Goal: Task Accomplishment & Management: Manage account settings

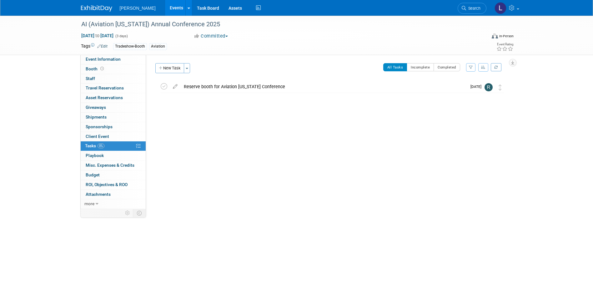
click at [165, 8] on link "Events" at bounding box center [176, 8] width 23 height 16
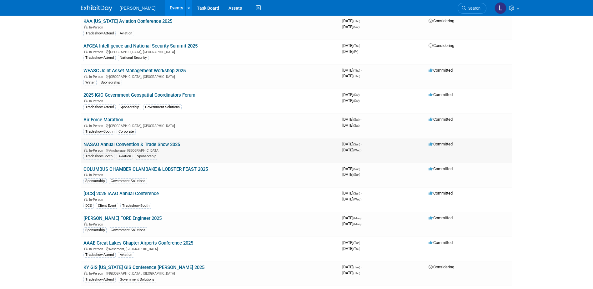
click at [164, 142] on link "NASAO Annual Convention & Trade Show 2025" at bounding box center [131, 145] width 97 height 6
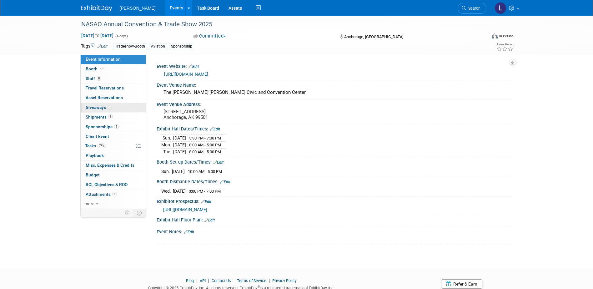
click at [116, 105] on link "1 Giveaways 1" at bounding box center [113, 107] width 65 height 9
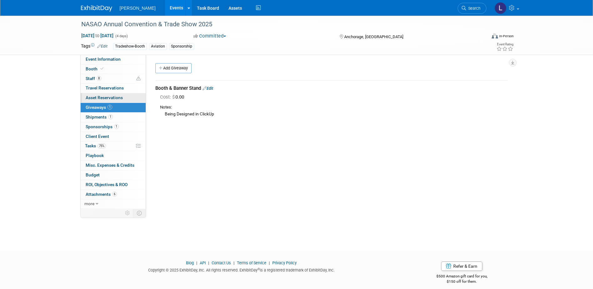
click at [124, 97] on link "0 Asset Reservations 0" at bounding box center [113, 97] width 65 height 9
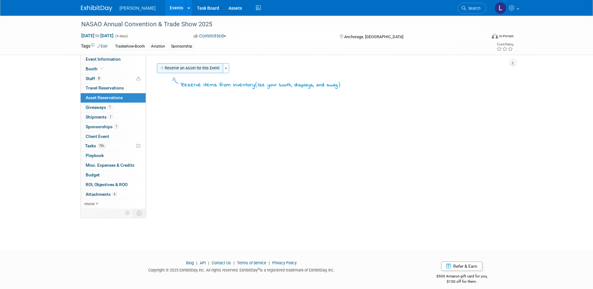
click at [201, 67] on button "Reserve an Asset for this Event" at bounding box center [190, 68] width 66 height 10
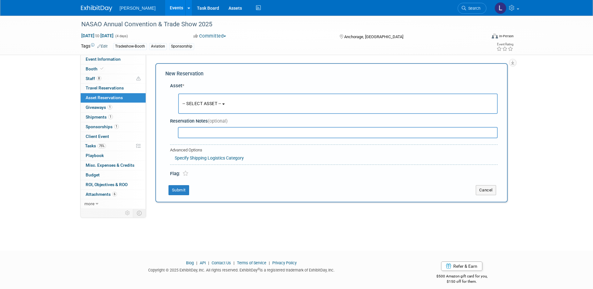
scroll to position [6, 0]
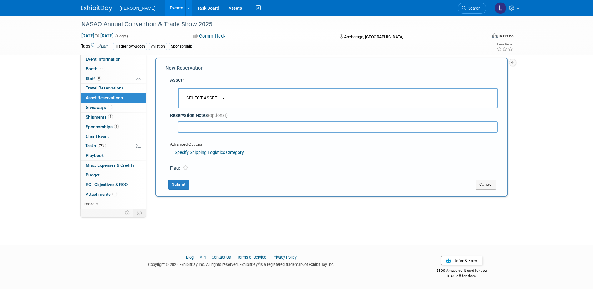
click at [229, 95] on button "-- SELECT ASSET --" at bounding box center [338, 98] width 320 height 20
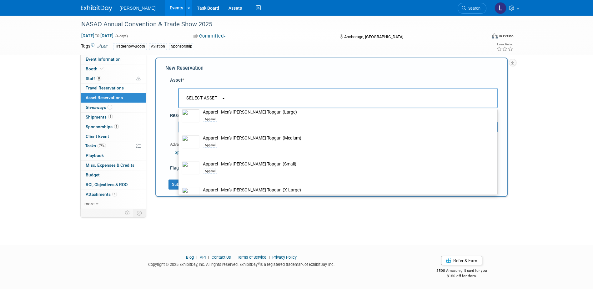
scroll to position [406, 0]
click at [247, 99] on button "-- SELECT ASSET --" at bounding box center [338, 98] width 320 height 20
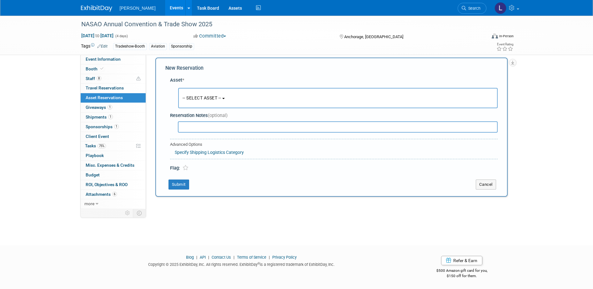
click at [225, 103] on button "-- SELECT ASSET --" at bounding box center [338, 98] width 320 height 20
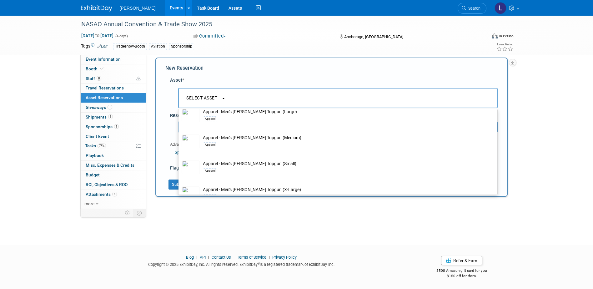
scroll to position [0, 0]
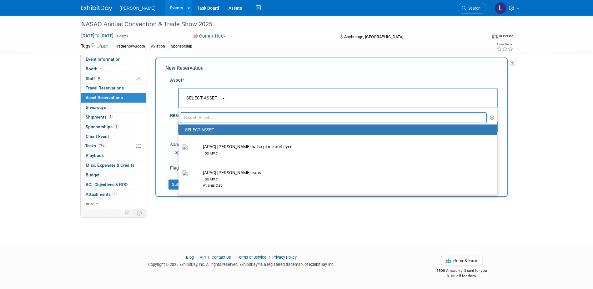
click at [238, 113] on input "text" at bounding box center [333, 117] width 307 height 11
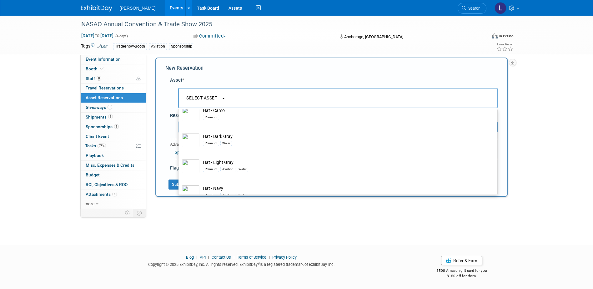
scroll to position [63, 0]
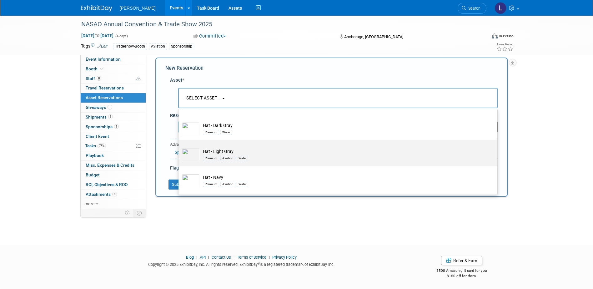
type input "hat"
click at [279, 152] on td "Hat - Light Gray Premium Aviation Water" at bounding box center [342, 155] width 285 height 14
click at [179, 147] on input "Hat - Light Gray Premium Aviation Water" at bounding box center [177, 145] width 4 height 4
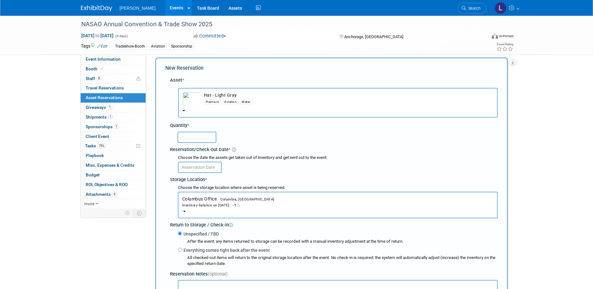
click at [263, 205] on div "Inventory balance on [DATE] : -1" at bounding box center [337, 205] width 311 height 6
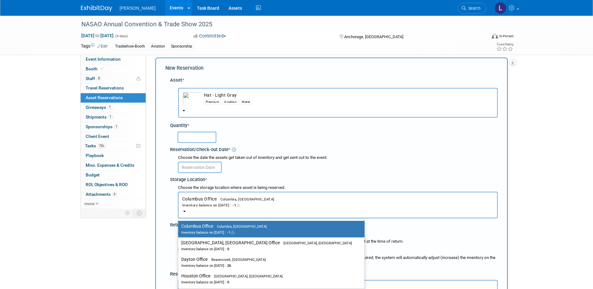
drag, startPoint x: 261, startPoint y: 156, endPoint x: 260, endPoint y: 143, distance: 12.9
click at [261, 155] on div "Choose the date the assets get taken out of inventory and get sent out to the e…" at bounding box center [338, 158] width 320 height 6
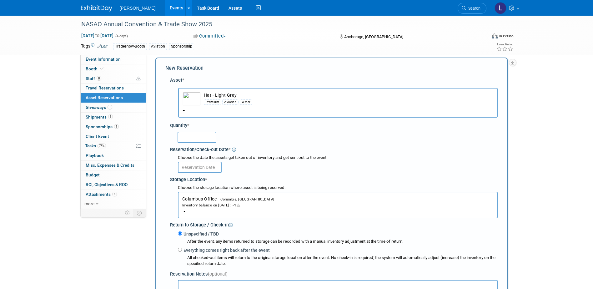
click at [251, 94] on td "Hat - Light Gray Premium Aviation Water" at bounding box center [347, 99] width 293 height 14
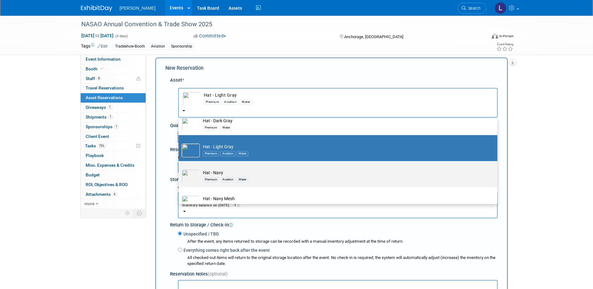
scroll to position [89, 0]
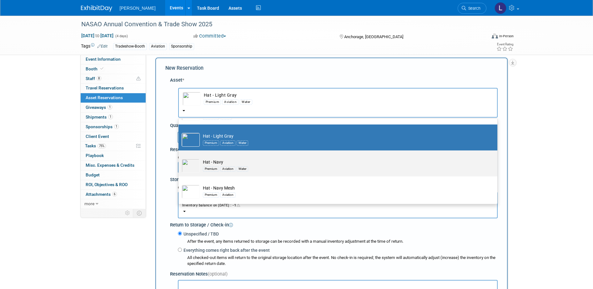
click at [261, 162] on td "Hat - Navy Premium Aviation Water" at bounding box center [342, 166] width 285 height 14
click at [179, 158] on input "Hat - Navy Premium Aviation Water" at bounding box center [177, 156] width 4 height 4
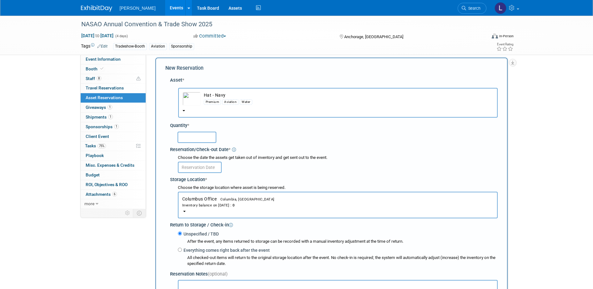
click at [256, 204] on div "Inventory balance on [DATE] : 0" at bounding box center [337, 205] width 311 height 6
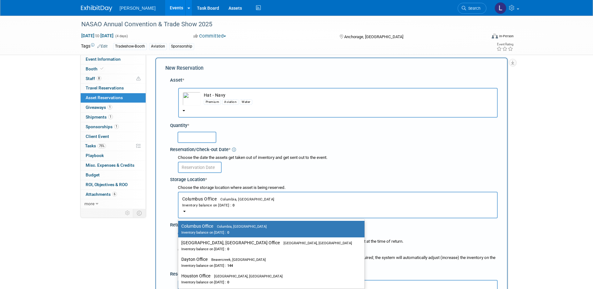
click at [276, 152] on div "Reservation/Check-out Date *" at bounding box center [334, 148] width 328 height 8
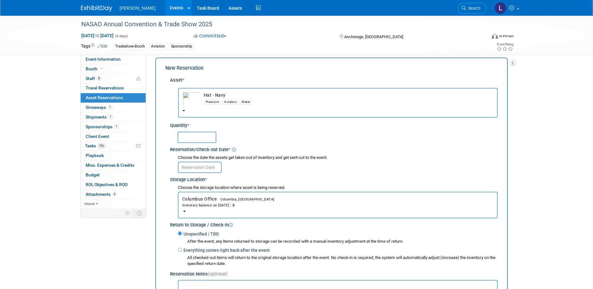
click at [292, 107] on button "Hat - Navy Premium Aviation Water" at bounding box center [338, 103] width 320 height 30
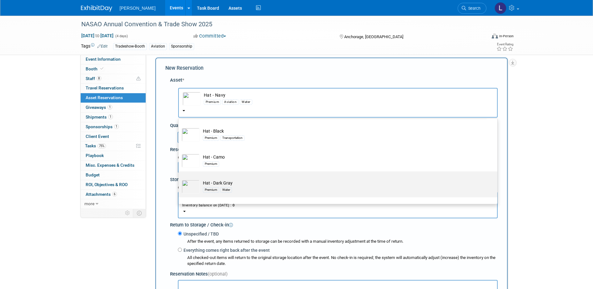
scroll to position [0, 0]
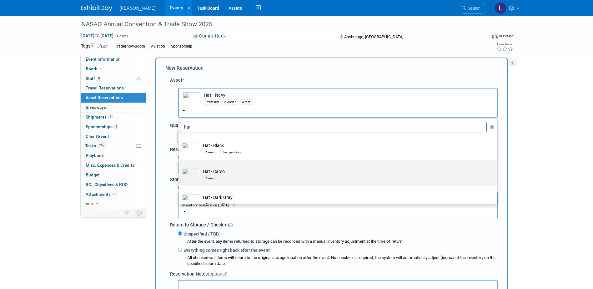
click at [273, 169] on td "Hat - Camo Premium" at bounding box center [342, 175] width 285 height 14
click at [179, 167] on input "Hat - Camo Premium" at bounding box center [177, 165] width 4 height 4
select select "10723129"
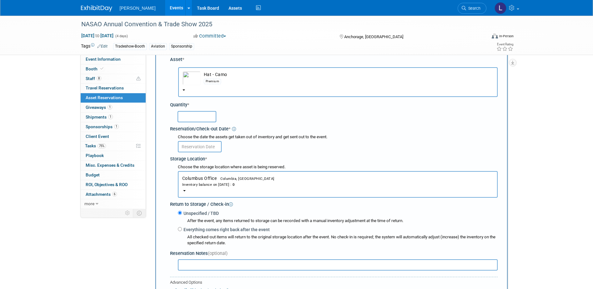
scroll to position [68, 0]
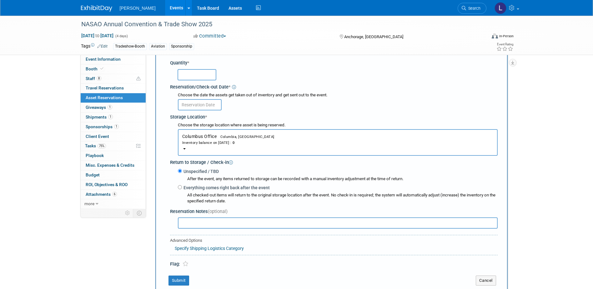
click at [291, 146] on button "Columbus Office Columbia, [GEOGRAPHIC_DATA] Inventory balance on [DATE] : 0" at bounding box center [338, 142] width 320 height 27
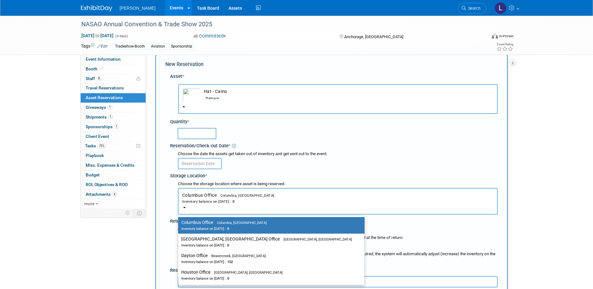
scroll to position [0, 0]
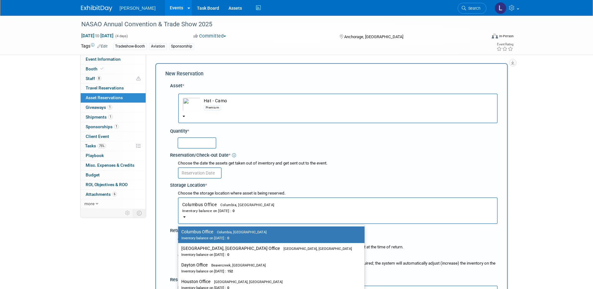
click at [305, 139] on div at bounding box center [338, 142] width 320 height 12
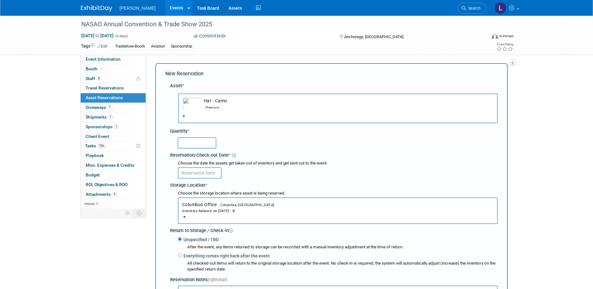
click at [301, 118] on button "Hat - Camo Premium" at bounding box center [338, 108] width 320 height 30
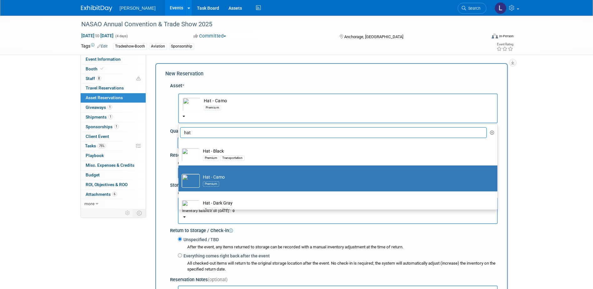
drag, startPoint x: 325, startPoint y: 133, endPoint x: 178, endPoint y: 130, distance: 147.3
click at [179, 130] on li "hat" at bounding box center [338, 132] width 319 height 11
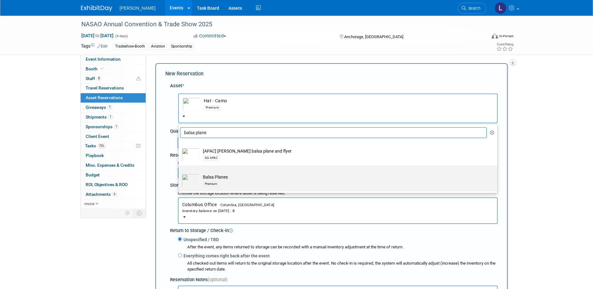
type input "balsa plane"
click at [274, 174] on label "Balsa Planes Premium" at bounding box center [337, 178] width 310 height 23
click at [179, 173] on input "Balsa Planes Premium" at bounding box center [177, 171] width 4 height 4
select select "10723114"
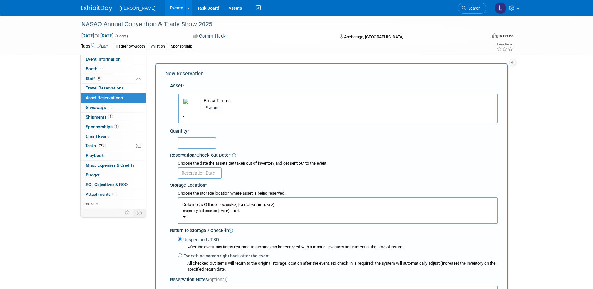
click at [270, 214] on button "Columbus Office Columbia, [GEOGRAPHIC_DATA] Inventory balance on [DATE] : -5" at bounding box center [338, 210] width 320 height 27
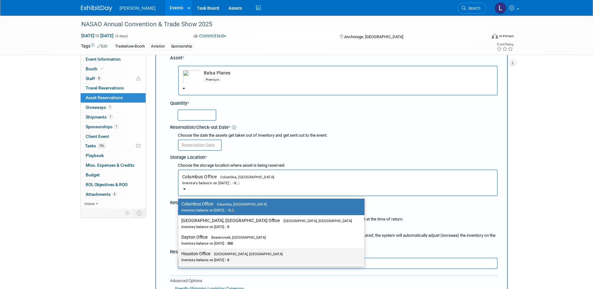
scroll to position [31, 0]
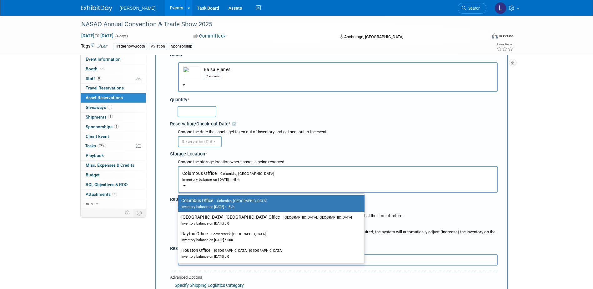
click at [196, 112] on input "text" at bounding box center [197, 111] width 39 height 11
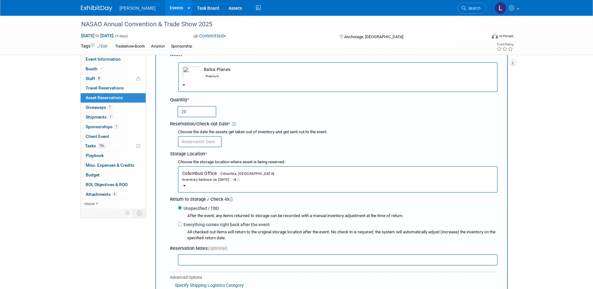
type input "2"
type input "150"
click at [207, 134] on div "Choose the date the assets get taken out of inventory and get sent out to the e…" at bounding box center [338, 132] width 320 height 6
click at [207, 136] on input "text" at bounding box center [200, 141] width 44 height 11
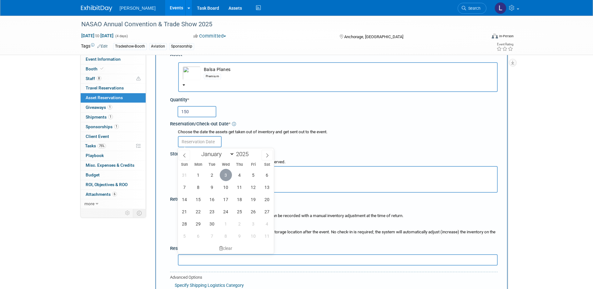
click at [224, 177] on span "3" at bounding box center [226, 175] width 12 height 12
type input "[DATE]"
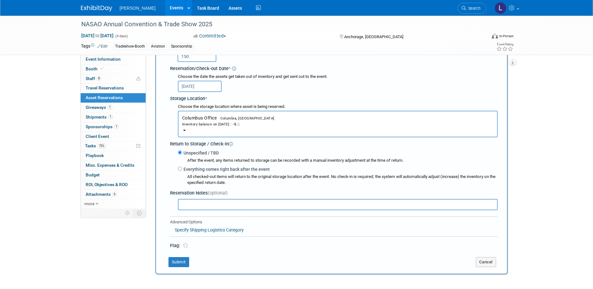
scroll to position [94, 0]
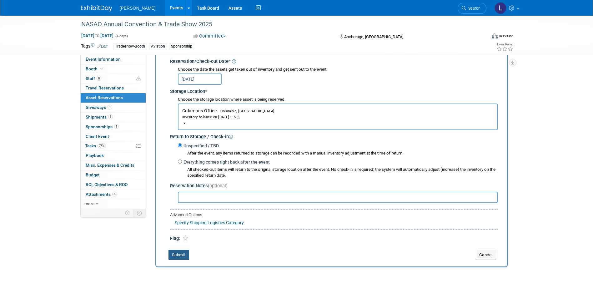
click at [179, 257] on button "Submit" at bounding box center [179, 255] width 21 height 10
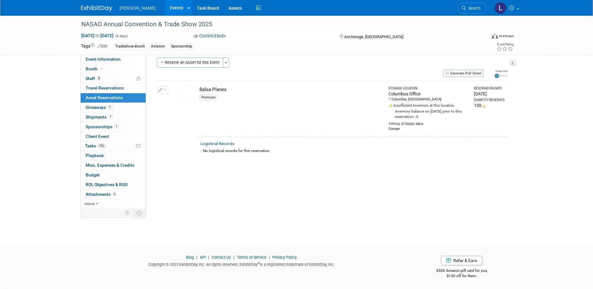
scroll to position [6, 0]
click at [337, 111] on td "Balsa Planes Premium" at bounding box center [292, 108] width 188 height 57
click at [164, 89] on button "button" at bounding box center [163, 90] width 12 height 8
click at [186, 99] on button "Change Reservation" at bounding box center [186, 100] width 53 height 8
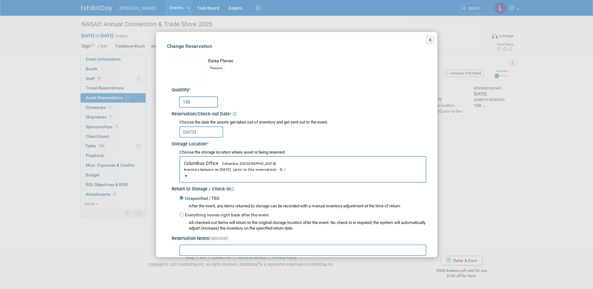
click at [312, 169] on div "Inventory balance on [DATE] (prior to this reservation): -5" at bounding box center [303, 169] width 238 height 6
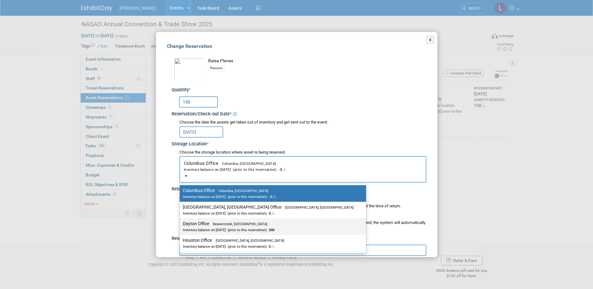
click at [271, 229] on div "Inventory balance on [DATE] (prior to this reservation): 500" at bounding box center [268, 230] width 171 height 6
click at [181, 226] on input "Dayton Office Beavercreek, [GEOGRAPHIC_DATA] Inventory balance on [DATE] (prior…" at bounding box center [179, 224] width 4 height 4
select select "11223930"
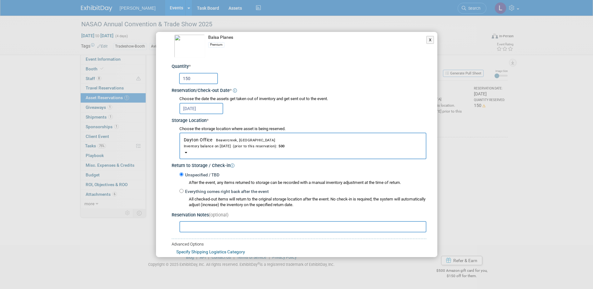
scroll to position [63, 0]
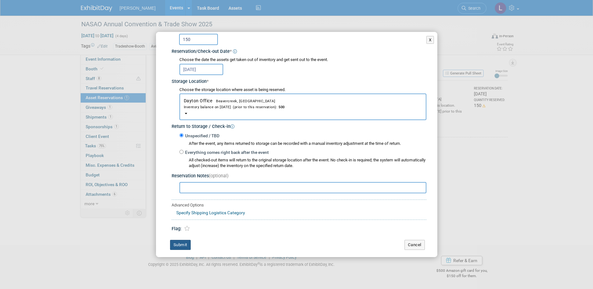
click at [180, 245] on button "Submit" at bounding box center [180, 245] width 21 height 10
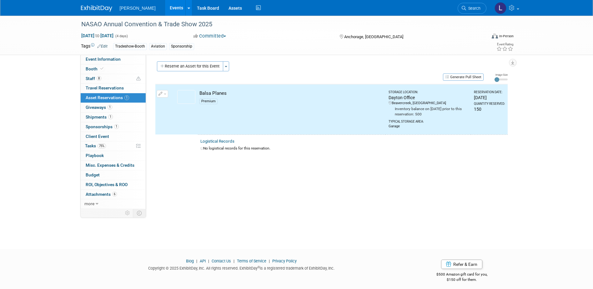
scroll to position [0, 0]
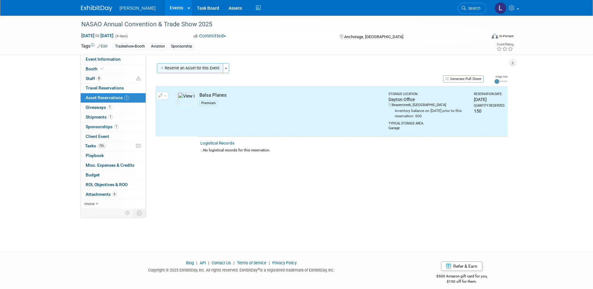
click at [198, 66] on button "Reserve an Asset for this Event" at bounding box center [190, 68] width 66 height 10
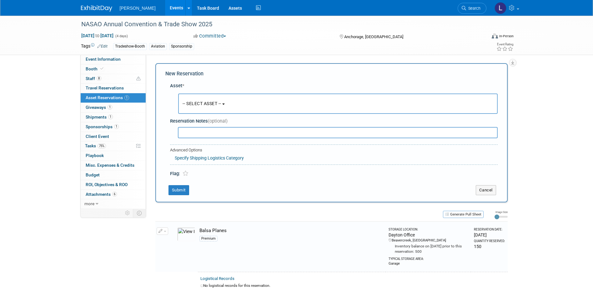
scroll to position [6, 0]
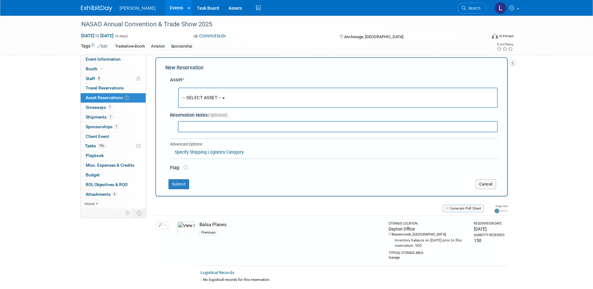
click at [218, 101] on button "-- SELECT ASSET --" at bounding box center [338, 98] width 320 height 20
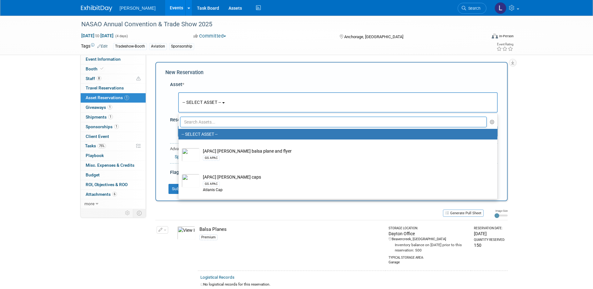
scroll to position [0, 0]
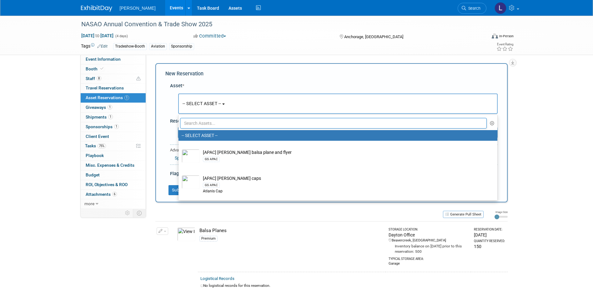
click at [230, 124] on input "text" at bounding box center [333, 123] width 307 height 11
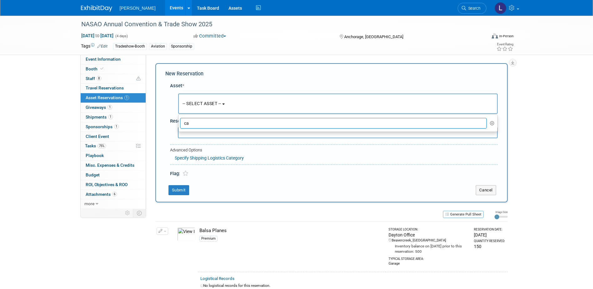
type input "c"
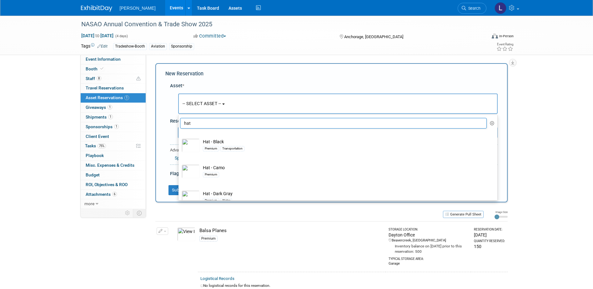
type input "hat"
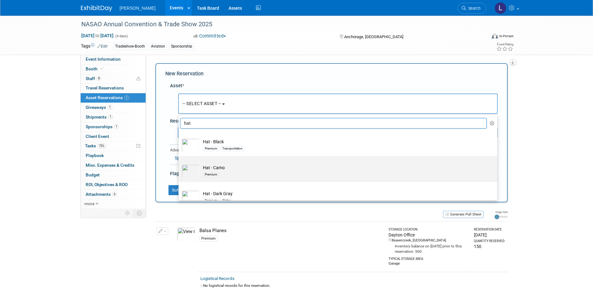
click at [255, 169] on td "Hat - Camo Premium" at bounding box center [342, 171] width 285 height 14
click at [179, 164] on input "Hat - Camo Premium" at bounding box center [177, 161] width 4 height 4
select select "10723129"
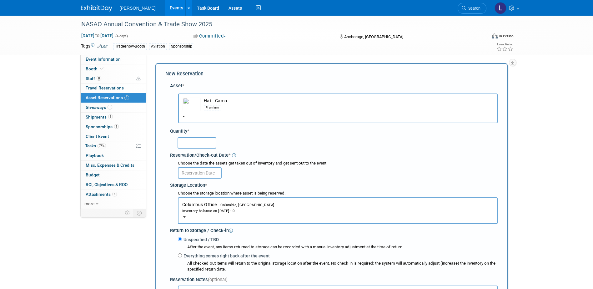
click at [205, 144] on input "text" at bounding box center [197, 142] width 39 height 11
click at [298, 209] on div "Inventory balance on [DATE] : 0" at bounding box center [337, 211] width 311 height 6
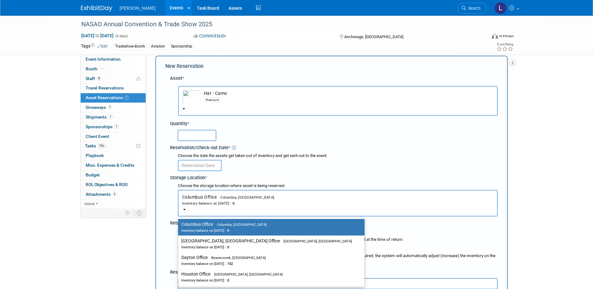
scroll to position [31, 0]
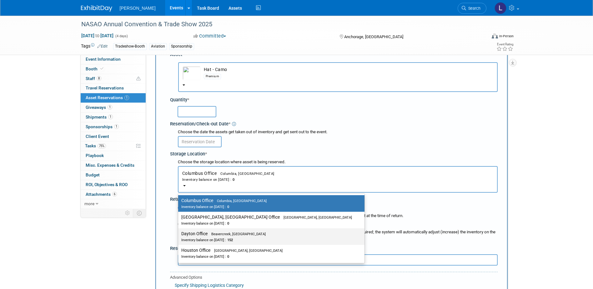
click at [244, 233] on label "Dayton Office Beavercreek, [GEOGRAPHIC_DATA] Inventory balance on [DATE] : 152" at bounding box center [269, 236] width 177 height 14
click at [179, 233] on input "Dayton Office Beavercreek, [GEOGRAPHIC_DATA] Inventory balance on [DATE] : 152" at bounding box center [177, 234] width 4 height 4
select select "11223930"
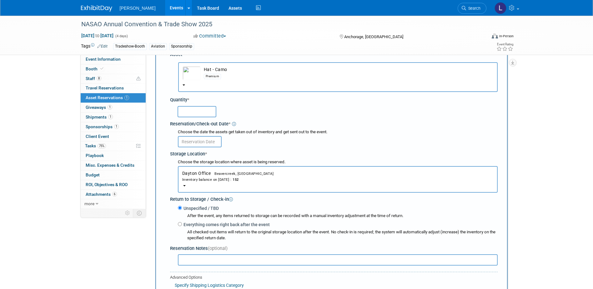
click at [194, 113] on input "text" at bounding box center [197, 111] width 39 height 11
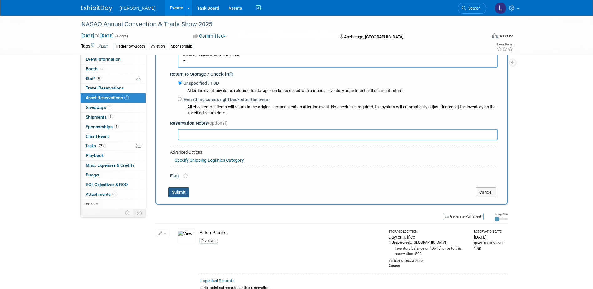
type input "50"
click at [179, 192] on button "Submit" at bounding box center [179, 192] width 21 height 10
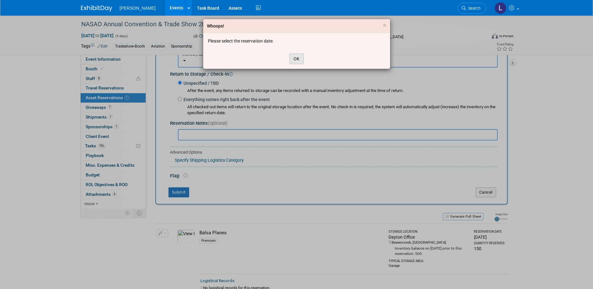
click at [299, 59] on button "OK" at bounding box center [297, 58] width 14 height 11
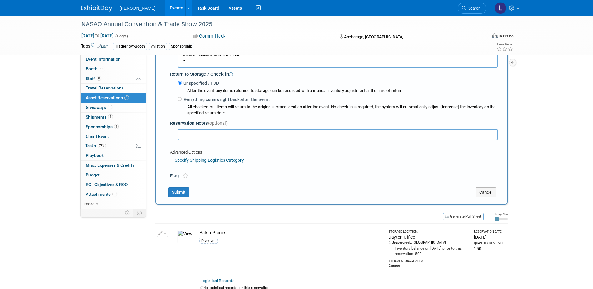
scroll to position [63, 0]
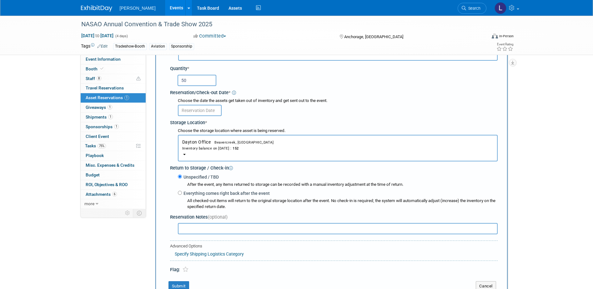
click at [210, 113] on input "text" at bounding box center [200, 110] width 44 height 11
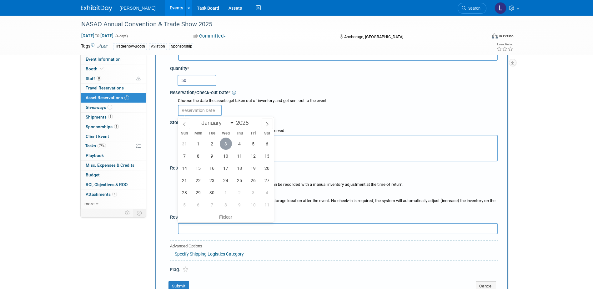
click at [226, 142] on span "3" at bounding box center [226, 144] width 12 height 12
type input "[DATE]"
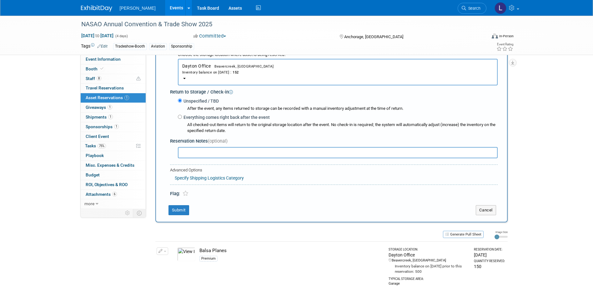
scroll to position [156, 0]
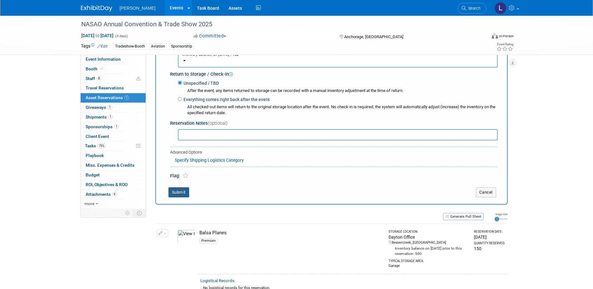
click at [186, 191] on button "Submit" at bounding box center [179, 192] width 21 height 10
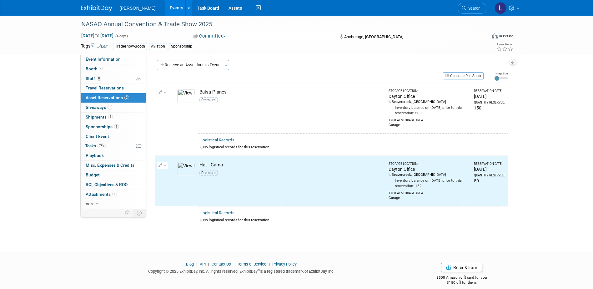
scroll to position [0, 0]
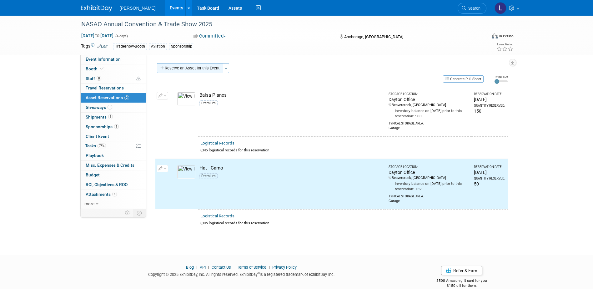
click at [189, 67] on button "Reserve an Asset for this Event" at bounding box center [190, 68] width 66 height 10
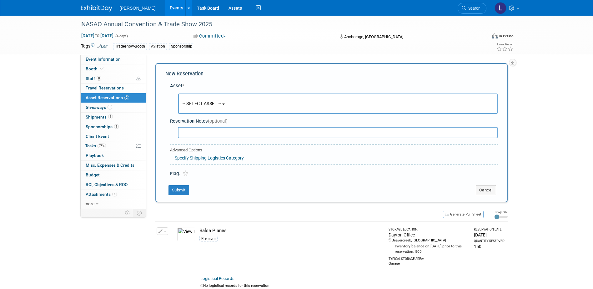
scroll to position [6, 0]
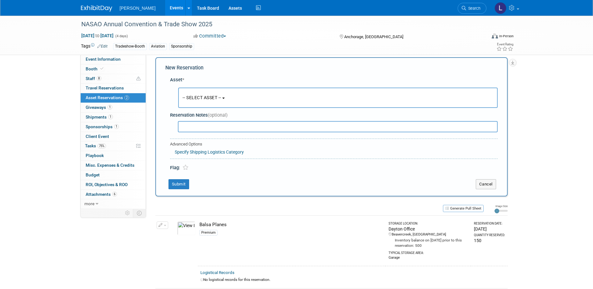
click at [216, 101] on button "-- SELECT ASSET --" at bounding box center [338, 98] width 320 height 20
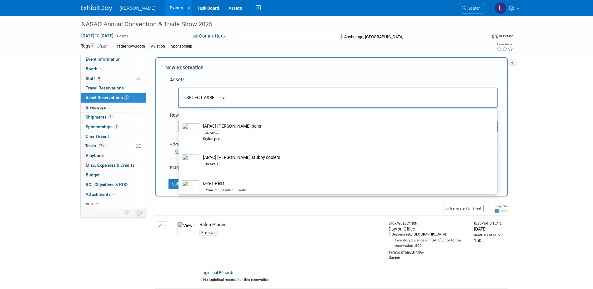
scroll to position [0, 0]
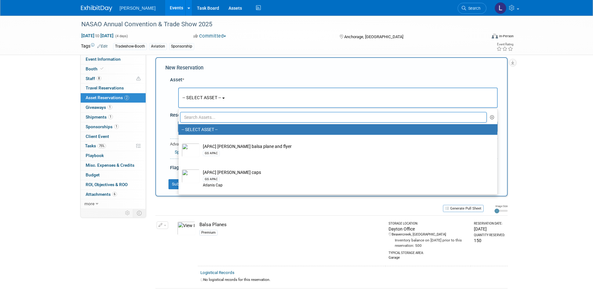
click at [241, 115] on ul "-- SELECT ASSET -- [APAC] [PERSON_NAME] balsa plane and flyer GS APAC [APAC] [P…" at bounding box center [338, 151] width 320 height 86
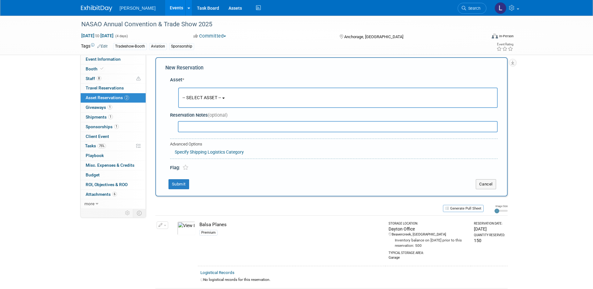
click at [240, 120] on div at bounding box center [335, 126] width 325 height 13
click at [239, 101] on button "-- SELECT ASSET --" at bounding box center [338, 98] width 320 height 20
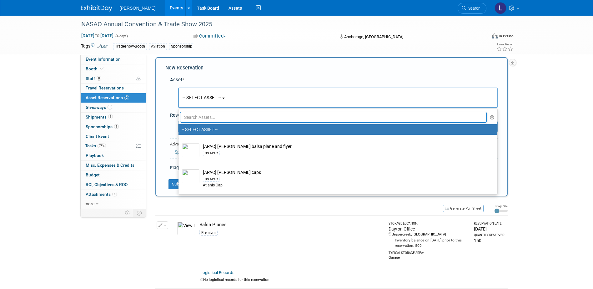
click at [240, 114] on input "text" at bounding box center [333, 117] width 307 height 11
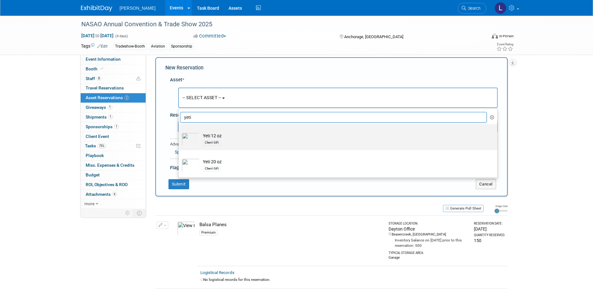
type input "yeti"
click at [260, 144] on div "Client Gift" at bounding box center [344, 142] width 282 height 7
click at [179, 132] on input "Yeti 12 oz Client Gift" at bounding box center [177, 130] width 4 height 4
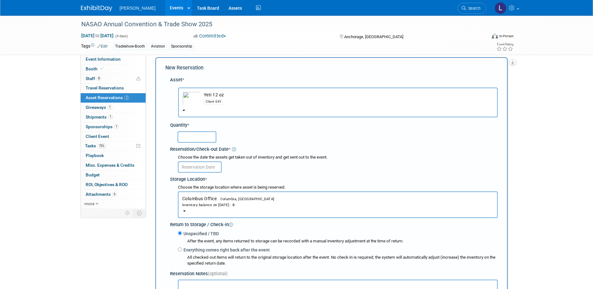
click at [275, 208] on button "Columbus Office Columbia, [GEOGRAPHIC_DATA] Inventory balance on [DATE] : 0" at bounding box center [338, 204] width 320 height 27
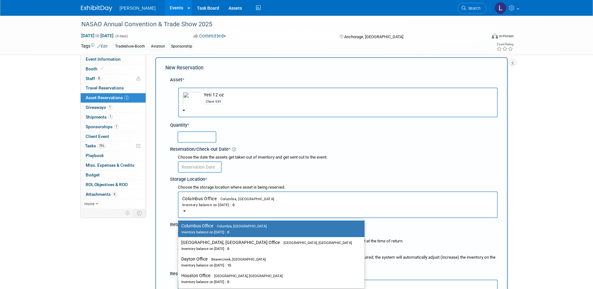
click at [254, 112] on button "Yeti 12 oz Client Gift" at bounding box center [338, 103] width 320 height 30
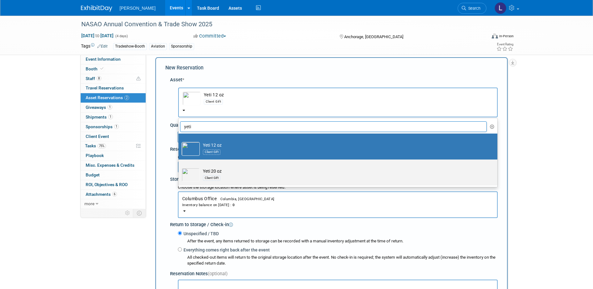
click at [255, 178] on div "Client Gift" at bounding box center [344, 177] width 282 height 7
click at [179, 167] on input "Yeti 20 oz Client Gift" at bounding box center [177, 165] width 4 height 4
select select "10723127"
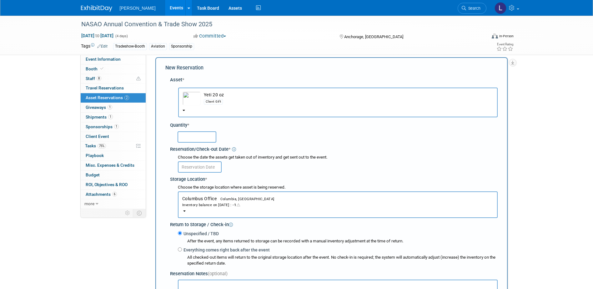
click at [263, 204] on div "Inventory balance on [DATE] : -1" at bounding box center [337, 205] width 311 height 6
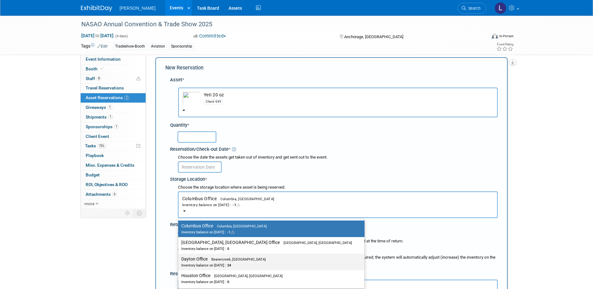
click at [239, 262] on div "Inventory balance on [DATE] : 24" at bounding box center [266, 265] width 171 height 6
click at [179, 261] on input "Dayton Office Beavercreek, [GEOGRAPHIC_DATA] Inventory balance on [DATE] : 24" at bounding box center [177, 259] width 4 height 4
select select "11223930"
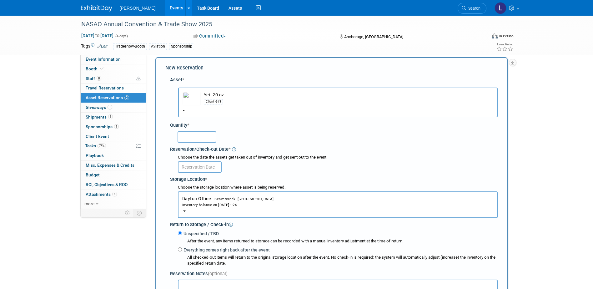
click at [201, 145] on div "Reservation/Check-out Date *" at bounding box center [334, 148] width 328 height 8
click at [202, 139] on input "text" at bounding box center [197, 136] width 39 height 11
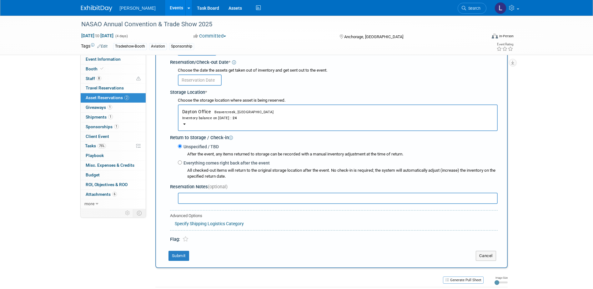
scroll to position [100, 0]
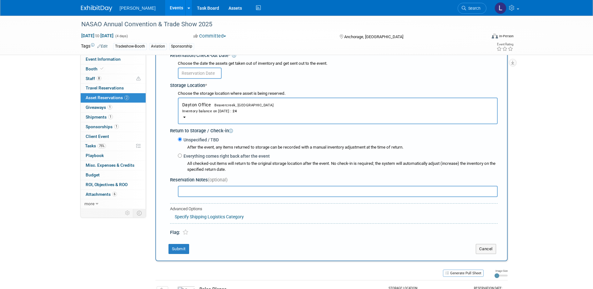
type input "10"
click at [199, 77] on input "text" at bounding box center [200, 73] width 44 height 11
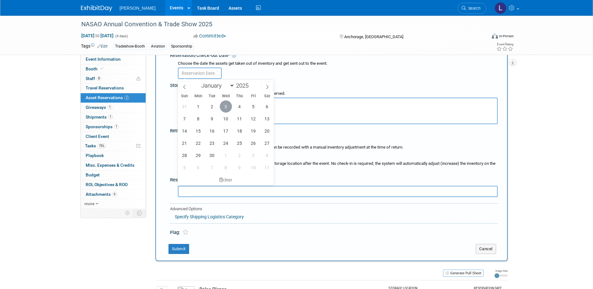
click at [227, 107] on span "3" at bounding box center [226, 106] width 12 height 12
type input "[DATE]"
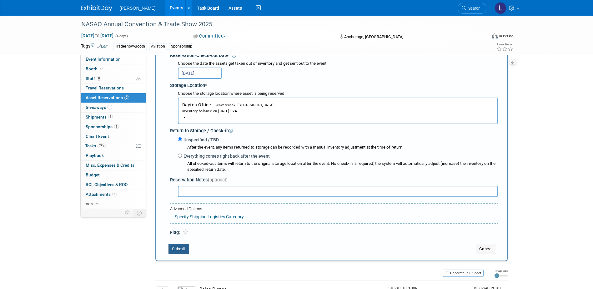
click at [186, 250] on button "Submit" at bounding box center [179, 249] width 21 height 10
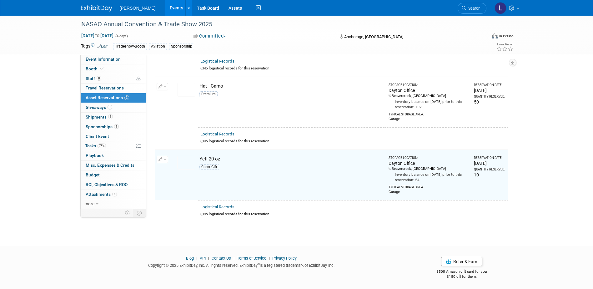
scroll to position [0, 0]
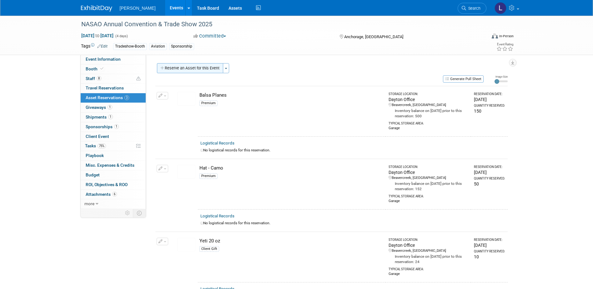
click at [199, 70] on button "Reserve an Asset for this Event" at bounding box center [190, 68] width 66 height 10
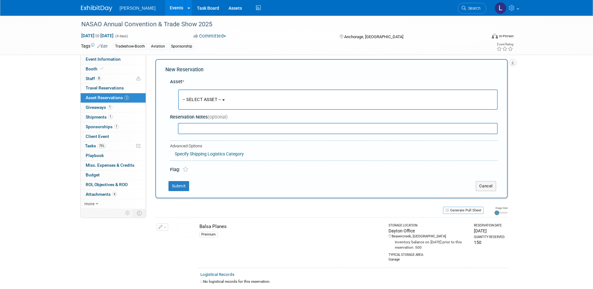
scroll to position [6, 0]
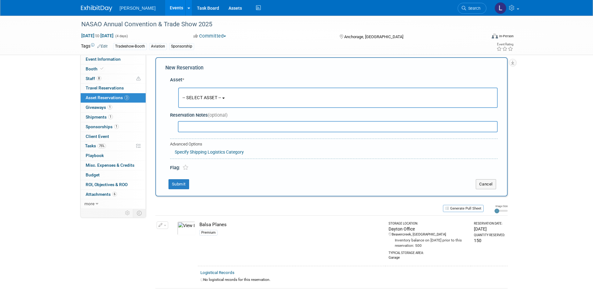
click at [221, 104] on button "-- SELECT ASSET --" at bounding box center [338, 98] width 320 height 20
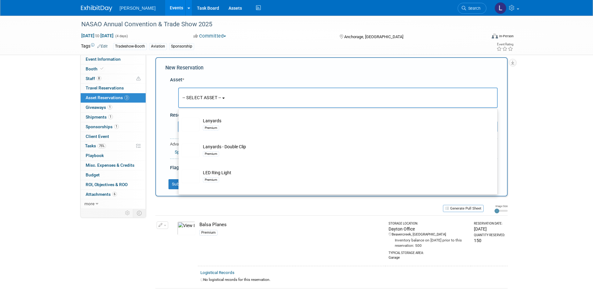
scroll to position [7871, 0]
click at [377, 46] on div "Tradeshow-Booth Aviation Sponsorship" at bounding box center [276, 46] width 327 height 7
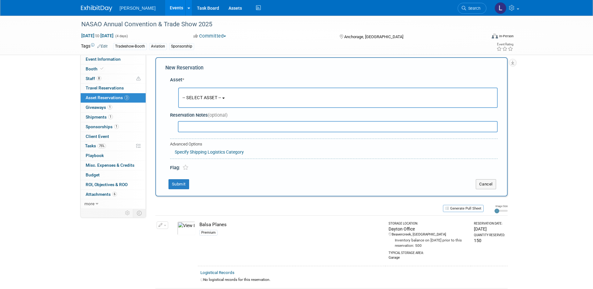
click at [281, 108] on div "-- SELECT ASSET -- <table style='display: inline-block; border-style:none;'><tr…" at bounding box center [335, 97] width 325 height 23
click at [264, 96] on button "-- SELECT ASSET --" at bounding box center [338, 98] width 320 height 20
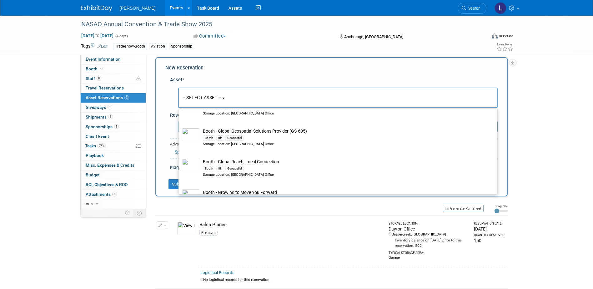
scroll to position [0, 0]
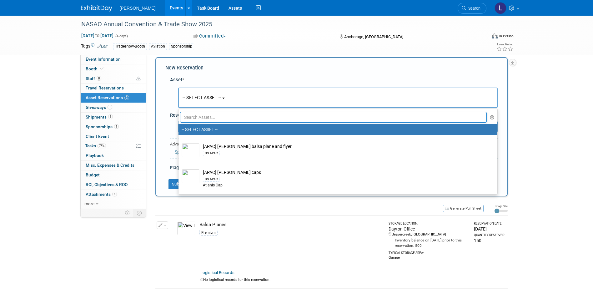
click at [276, 120] on input "text" at bounding box center [333, 117] width 307 height 11
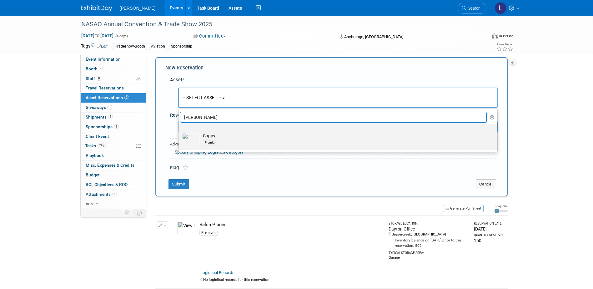
type input "[PERSON_NAME]"
click at [256, 138] on td "Cappy Premium" at bounding box center [342, 140] width 285 height 14
click at [179, 132] on input "Cappy Premium" at bounding box center [177, 130] width 4 height 4
select select "10726134"
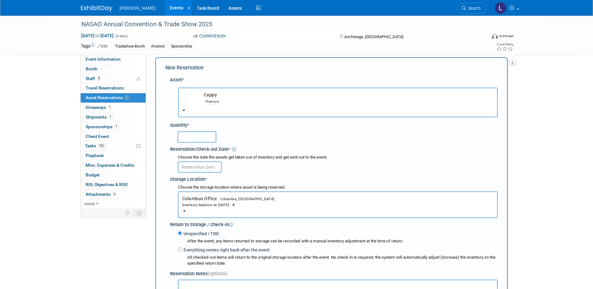
click at [204, 143] on div at bounding box center [334, 136] width 325 height 15
click at [203, 138] on input "text" at bounding box center [197, 136] width 39 height 11
click at [245, 205] on div "Inventory balance on [DATE] : 0" at bounding box center [337, 205] width 311 height 6
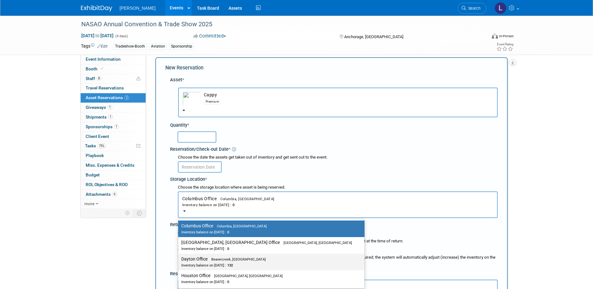
click at [234, 259] on span "Beavercreek, [GEOGRAPHIC_DATA]" at bounding box center [237, 259] width 58 height 4
click at [179, 259] on input "Dayton Office Beavercreek, [GEOGRAPHIC_DATA] Inventory balance on [DATE] : 132" at bounding box center [177, 259] width 4 height 4
select select "11223930"
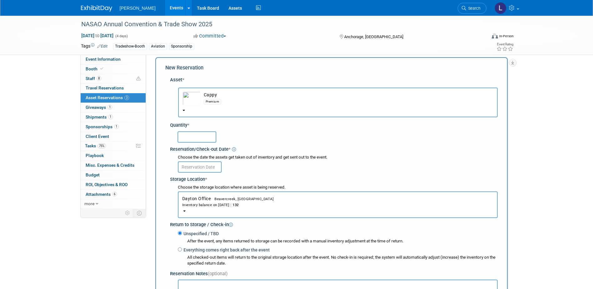
click at [206, 136] on input "text" at bounding box center [197, 136] width 39 height 11
type input "1"
type input "75"
click at [194, 168] on input "text" at bounding box center [200, 166] width 44 height 11
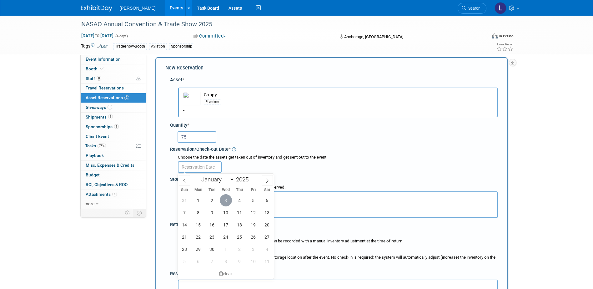
click at [230, 196] on span "3" at bounding box center [226, 200] width 12 height 12
type input "[DATE]"
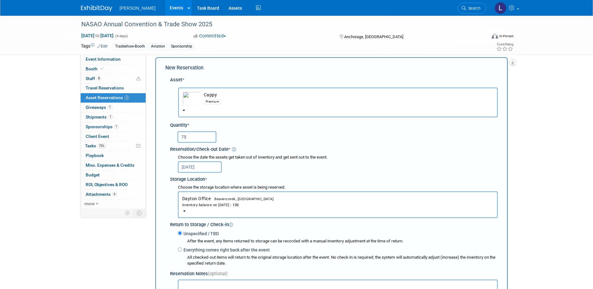
click at [208, 140] on input "75" at bounding box center [197, 136] width 39 height 11
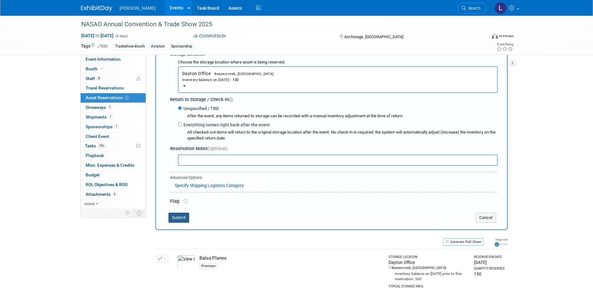
click at [181, 219] on button "Submit" at bounding box center [179, 218] width 21 height 10
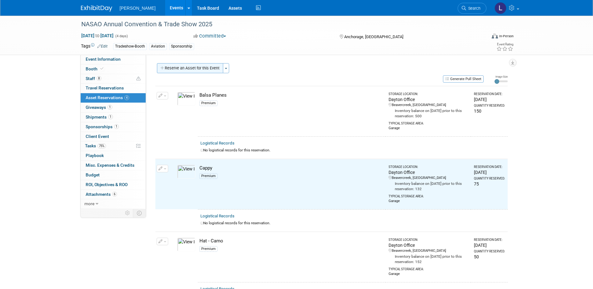
click at [200, 68] on button "Reserve an Asset for this Event" at bounding box center [190, 68] width 66 height 10
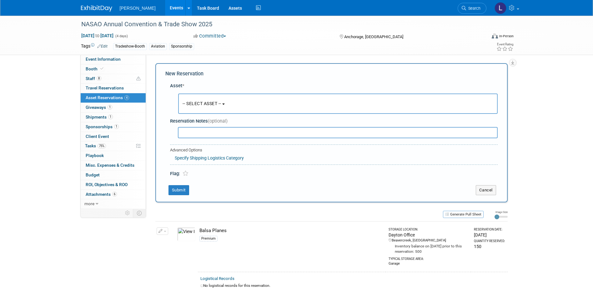
scroll to position [6, 0]
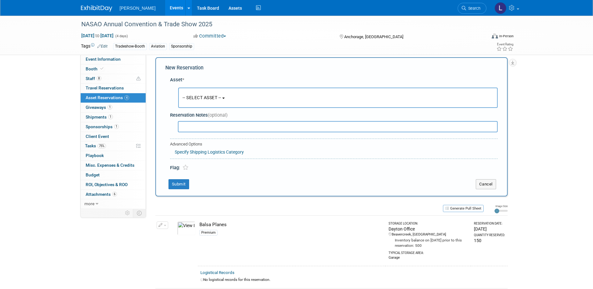
click at [199, 93] on button "-- SELECT ASSET --" at bounding box center [338, 98] width 320 height 20
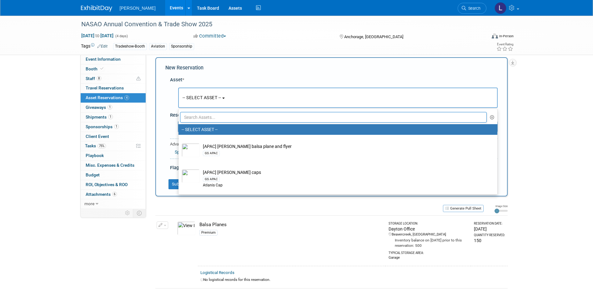
click at [212, 117] on input "text" at bounding box center [333, 117] width 307 height 11
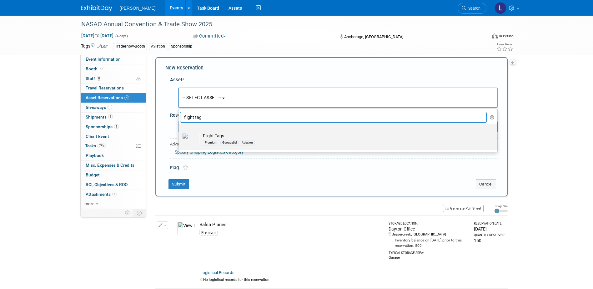
type input "flight tag"
click at [309, 141] on div "Premium Geospatial Aviation" at bounding box center [344, 142] width 282 height 7
click at [179, 132] on input "Flight Tags Premium Geospatial Aviation" at bounding box center [177, 130] width 4 height 4
select select "10723137"
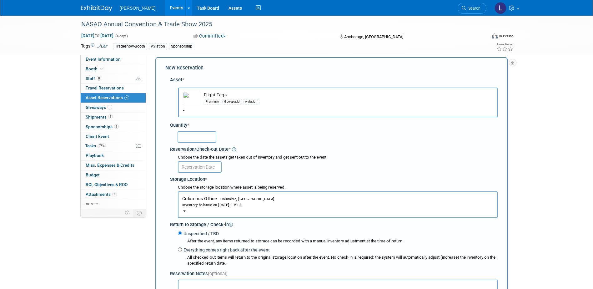
click at [244, 213] on button "Columbus Office Columbia, [GEOGRAPHIC_DATA] Inventory balance on [DATE] : -21" at bounding box center [338, 204] width 320 height 27
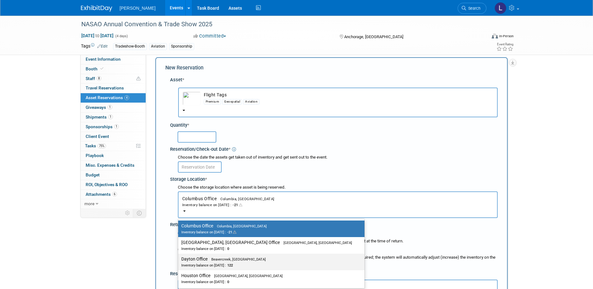
click at [243, 263] on div "Inventory balance on [DATE] : 122" at bounding box center [266, 265] width 171 height 6
click at [179, 261] on input "Dayton Office Beavercreek, [GEOGRAPHIC_DATA] Inventory balance on [DATE] : 122" at bounding box center [177, 259] width 4 height 4
select select "11223930"
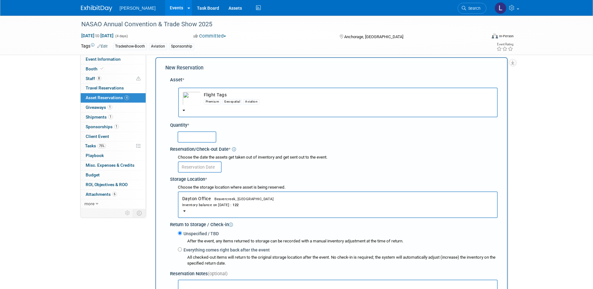
click at [200, 138] on input "text" at bounding box center [197, 136] width 39 height 11
type input "75"
click at [200, 167] on input "text" at bounding box center [200, 166] width 44 height 11
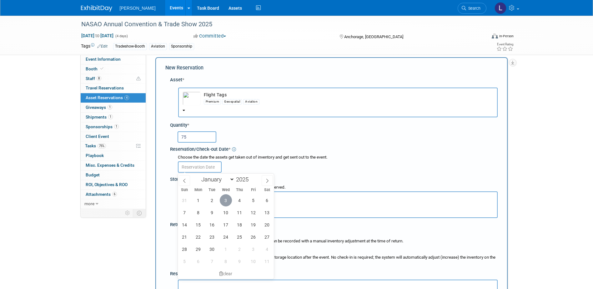
click at [224, 198] on span "3" at bounding box center [226, 200] width 12 height 12
type input "[DATE]"
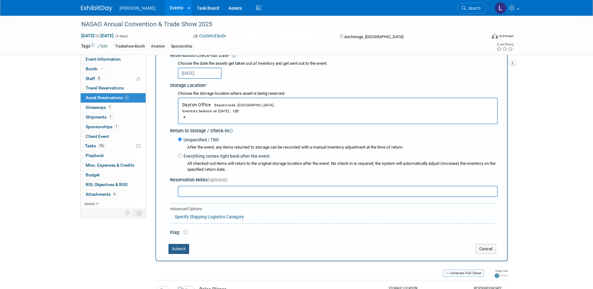
click at [186, 252] on button "Submit" at bounding box center [179, 249] width 21 height 10
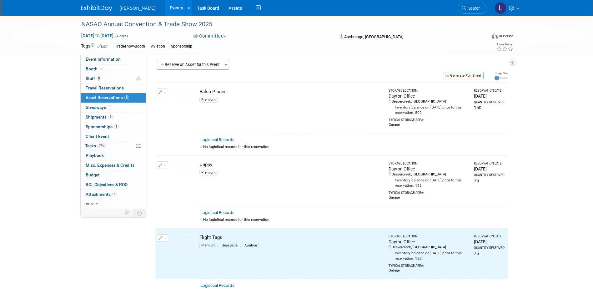
scroll to position [0, 0]
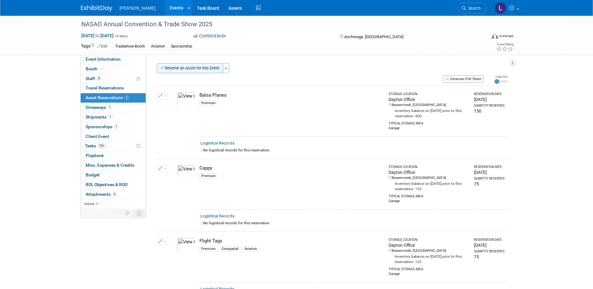
click at [202, 68] on button "Reserve an Asset for this Event" at bounding box center [190, 68] width 66 height 10
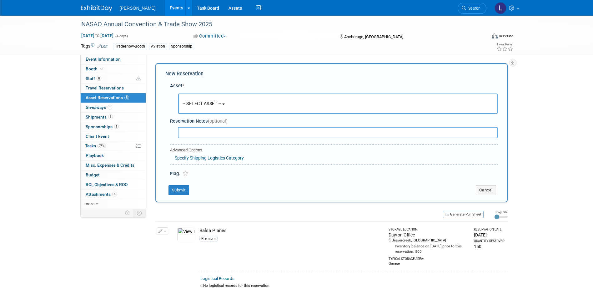
scroll to position [6, 0]
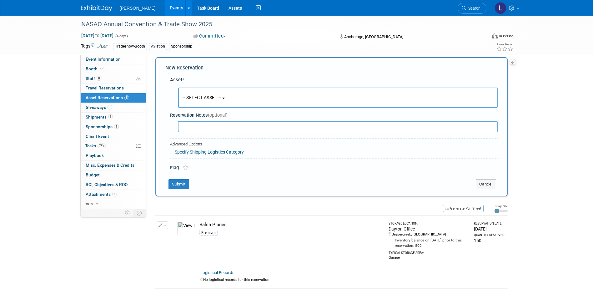
click at [220, 100] on button "-- SELECT ASSET --" at bounding box center [338, 98] width 320 height 20
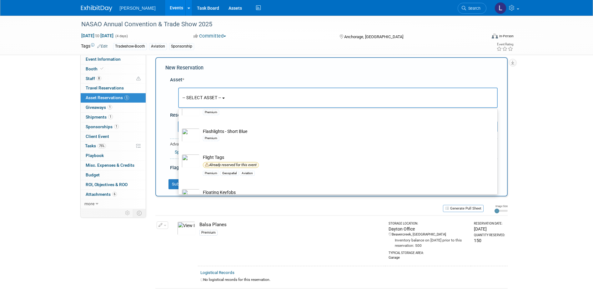
scroll to position [6941, 0]
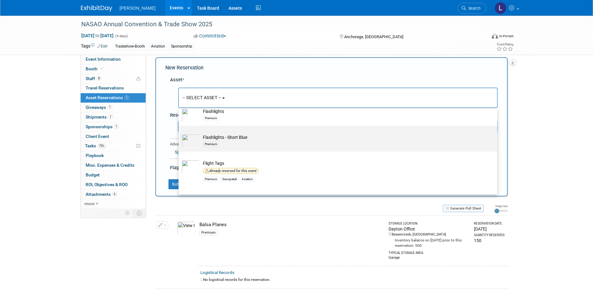
click at [268, 148] on td "Flashlights - Short Blue Premium" at bounding box center [342, 141] width 285 height 14
click at [179, 133] on input "Flashlights - Short Blue Premium" at bounding box center [177, 131] width 4 height 4
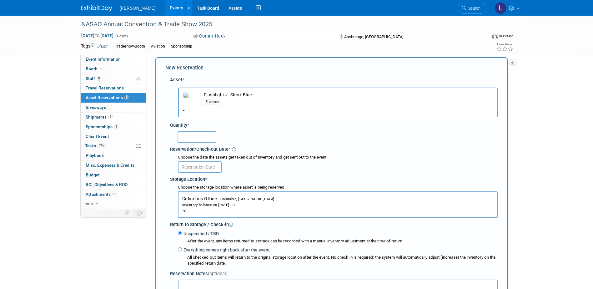
click at [267, 200] on button "Columbus Office Columbia, [GEOGRAPHIC_DATA] Inventory balance on [DATE] : 0" at bounding box center [338, 204] width 320 height 27
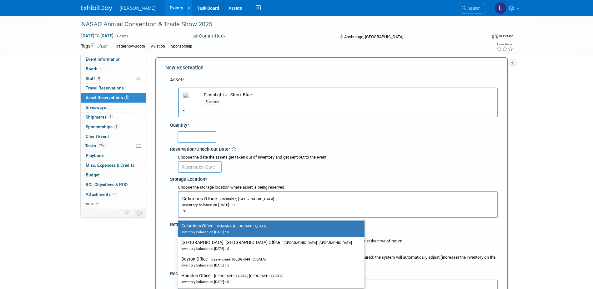
click at [302, 169] on div at bounding box center [338, 166] width 320 height 12
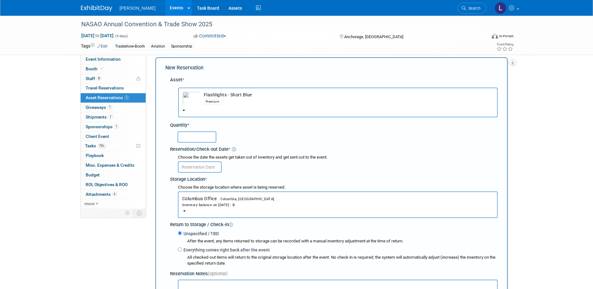
click at [265, 103] on div "Premium" at bounding box center [349, 101] width 290 height 7
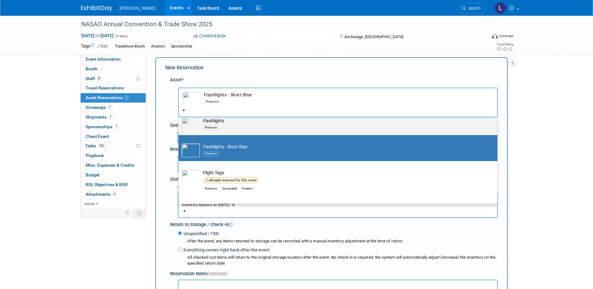
click at [282, 131] on div "Premium" at bounding box center [344, 127] width 282 height 7
click at [179, 117] on input "Flashlights Premium" at bounding box center [177, 115] width 4 height 4
select select "10723119"
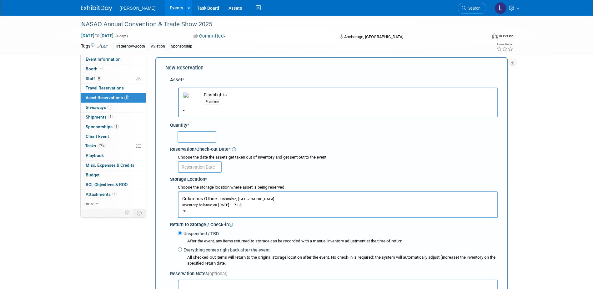
click at [278, 197] on button "Columbus Office Columbia, [GEOGRAPHIC_DATA] Inventory balance on [DATE] : -71" at bounding box center [338, 204] width 320 height 27
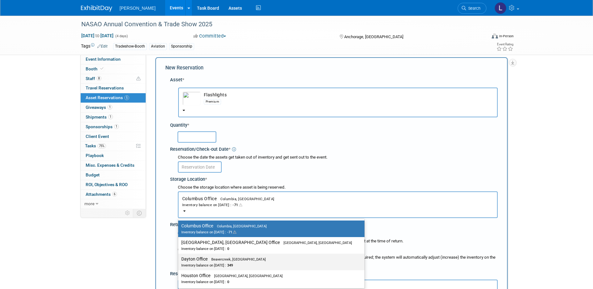
click at [244, 266] on div "Inventory balance on [DATE] : 349" at bounding box center [266, 265] width 171 height 6
click at [179, 261] on input "Dayton Office Beavercreek, [GEOGRAPHIC_DATA] Inventory balance on [DATE] : 349" at bounding box center [177, 259] width 4 height 4
select select "11223930"
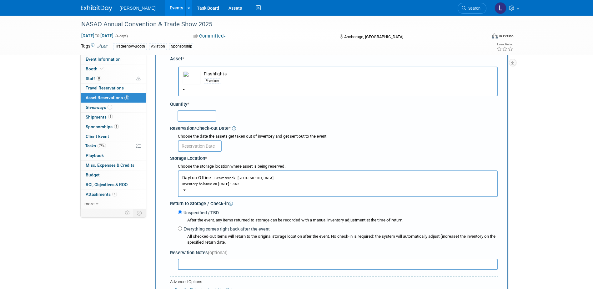
scroll to position [37, 0]
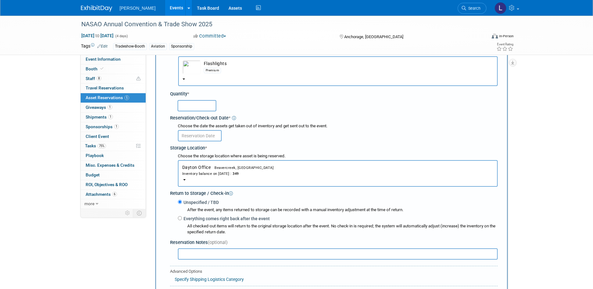
click at [213, 103] on input "text" at bounding box center [197, 105] width 39 height 11
type input "50"
click at [213, 139] on input "text" at bounding box center [200, 135] width 44 height 11
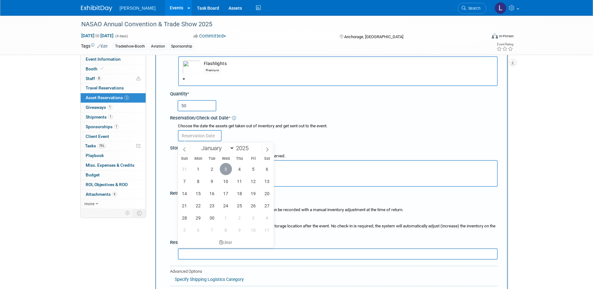
click at [223, 167] on span "3" at bounding box center [226, 169] width 12 height 12
type input "[DATE]"
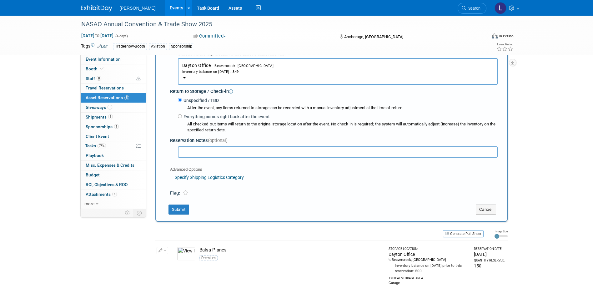
scroll to position [162, 0]
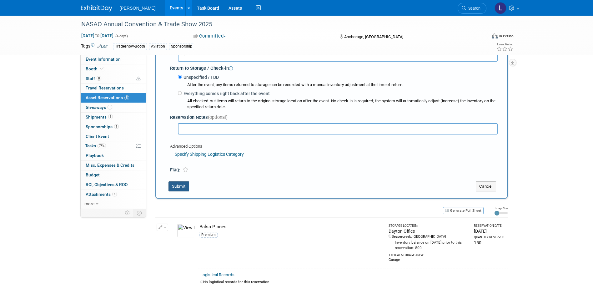
click at [172, 189] on button "Submit" at bounding box center [179, 186] width 21 height 10
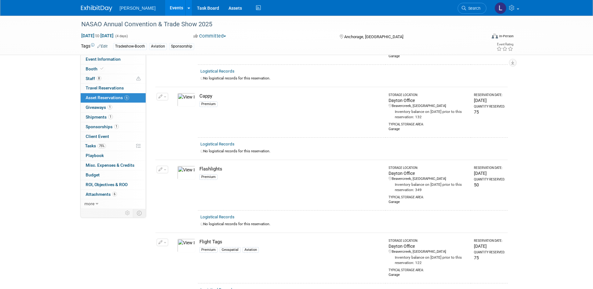
scroll to position [0, 0]
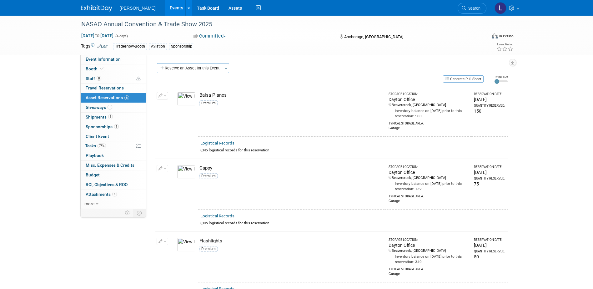
click at [206, 70] on button "Reserve an Asset for this Event" at bounding box center [190, 68] width 66 height 10
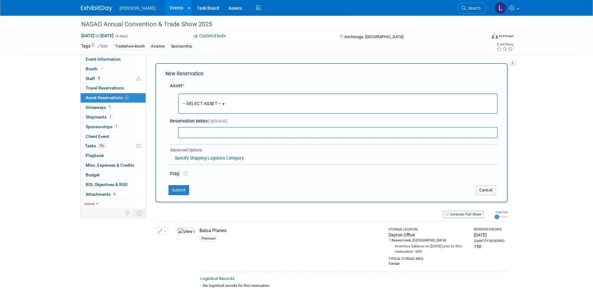
scroll to position [6, 0]
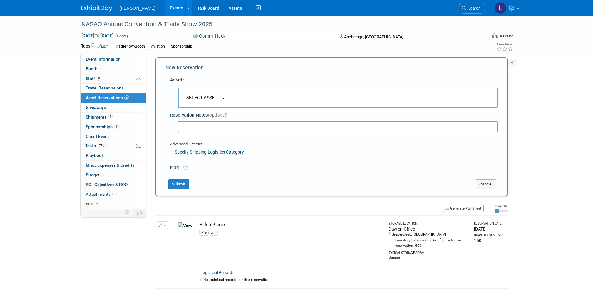
click at [217, 100] on span "-- SELECT ASSET --" at bounding box center [202, 97] width 39 height 5
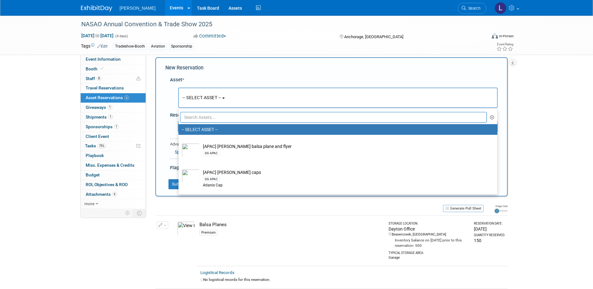
click at [217, 116] on input "text" at bounding box center [333, 117] width 307 height 11
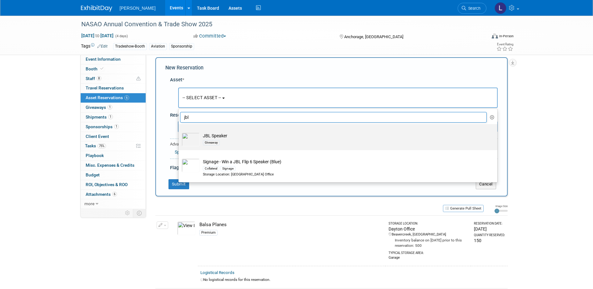
type input "jbl"
click at [241, 138] on td "JBL Speaker Giveaway" at bounding box center [342, 140] width 285 height 14
click at [179, 132] on input "JBL Speaker Giveaway" at bounding box center [177, 130] width 4 height 4
select select "10723120"
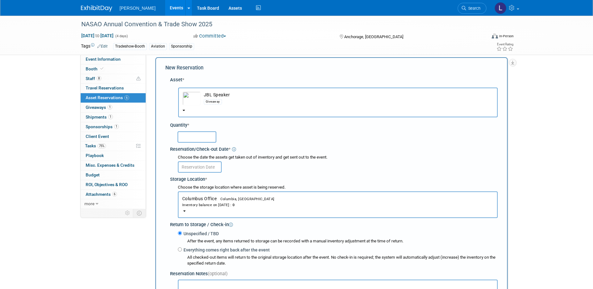
click at [202, 137] on input "text" at bounding box center [197, 136] width 39 height 11
click at [277, 211] on button "Columbus Office Columbia, [GEOGRAPHIC_DATA] Inventory balance on [DATE] : 0" at bounding box center [338, 204] width 320 height 27
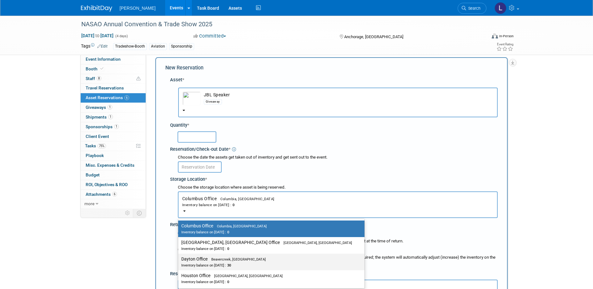
click at [245, 266] on div "Inventory balance on [DATE] : 30" at bounding box center [266, 265] width 171 height 6
click at [179, 261] on input "Dayton Office Beavercreek, [GEOGRAPHIC_DATA] Inventory balance on [DATE] : 30" at bounding box center [177, 259] width 4 height 4
select select "11223930"
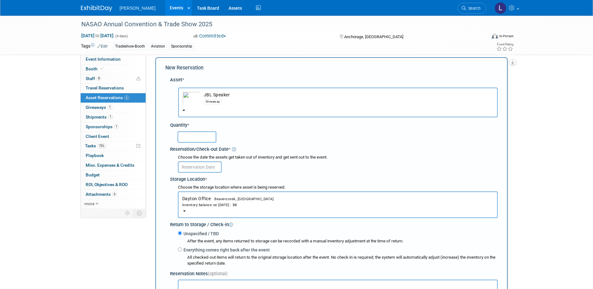
click at [196, 135] on input "text" at bounding box center [197, 136] width 39 height 11
type input "1"
click at [204, 171] on body "[PERSON_NAME] Events Add Event Bulk Upload Events Shareable Event Boards Recent…" at bounding box center [296, 138] width 593 height 289
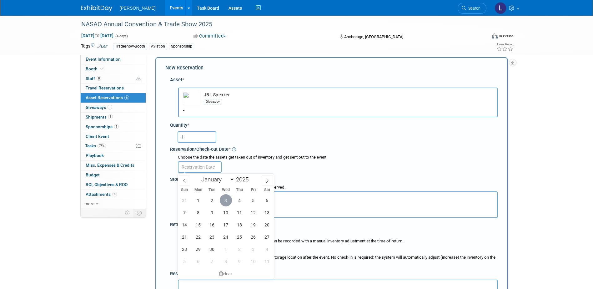
click at [226, 199] on span "3" at bounding box center [226, 200] width 12 height 12
type input "[DATE]"
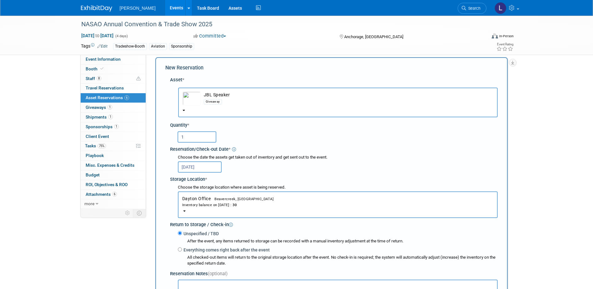
scroll to position [100, 0]
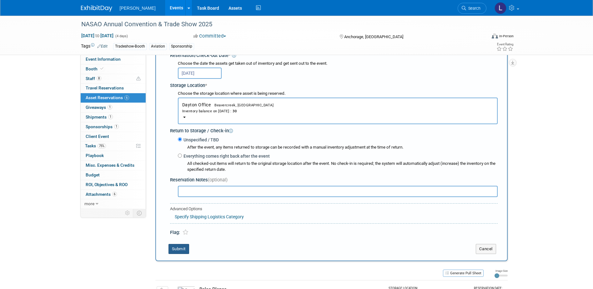
click at [176, 251] on button "Submit" at bounding box center [179, 249] width 21 height 10
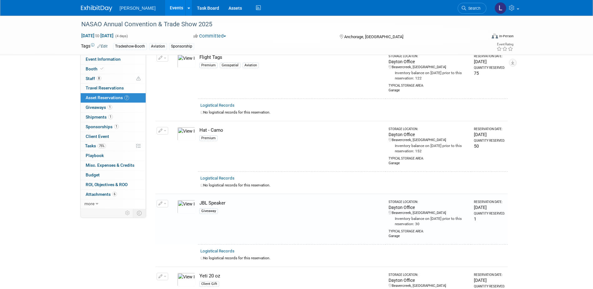
scroll to position [245, 0]
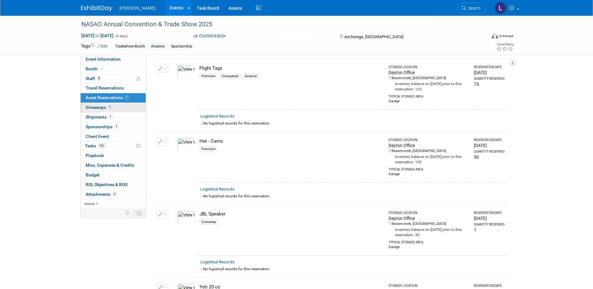
click at [127, 106] on link "1 Giveaways 1" at bounding box center [113, 107] width 65 height 9
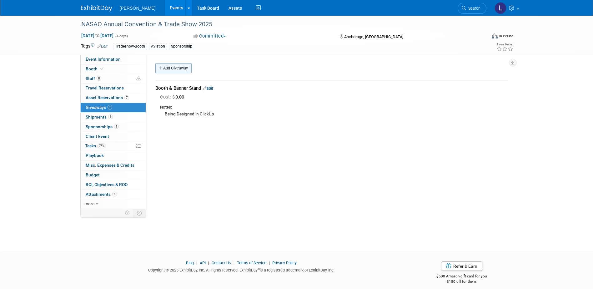
click at [179, 68] on link "Add Giveaway" at bounding box center [173, 68] width 36 height 10
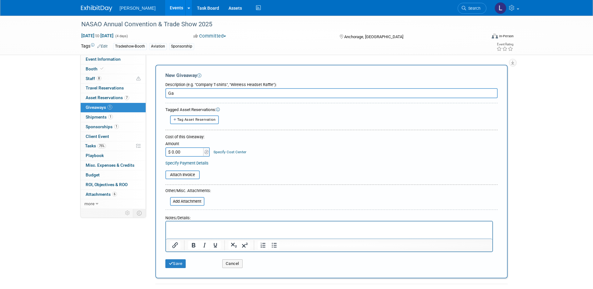
type input "G"
type input "In booth game rules printed on foam core (see Dakota), Booth giveaway JBL speak…"
click at [179, 264] on button "Save" at bounding box center [175, 263] width 21 height 9
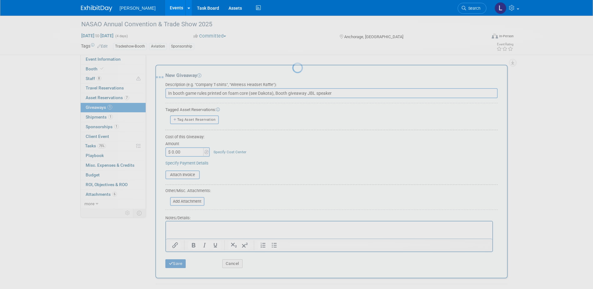
scroll to position [6, 0]
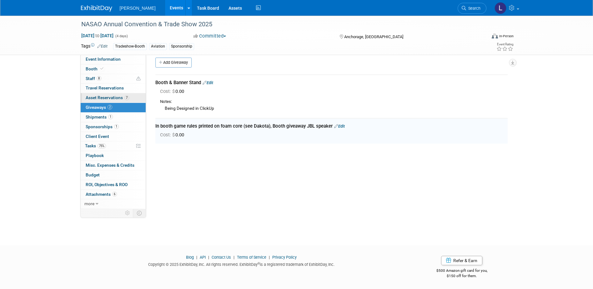
click at [113, 99] on span "Asset Reservations 7" at bounding box center [107, 97] width 43 height 5
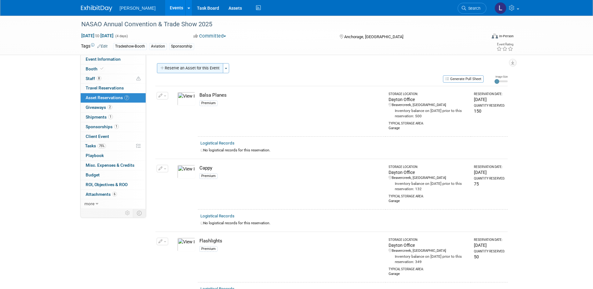
click at [178, 68] on button "Reserve an Asset for this Event" at bounding box center [190, 68] width 66 height 10
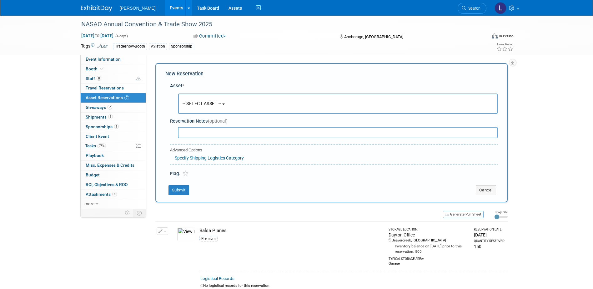
scroll to position [6, 0]
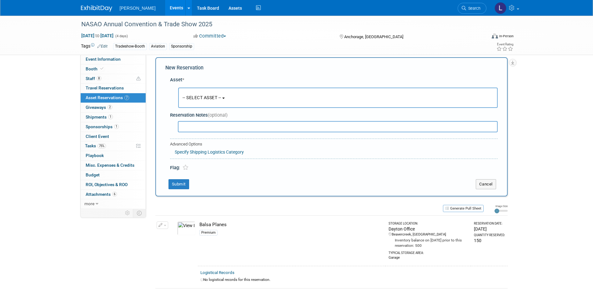
click at [206, 96] on span "-- SELECT ASSET --" at bounding box center [202, 97] width 39 height 5
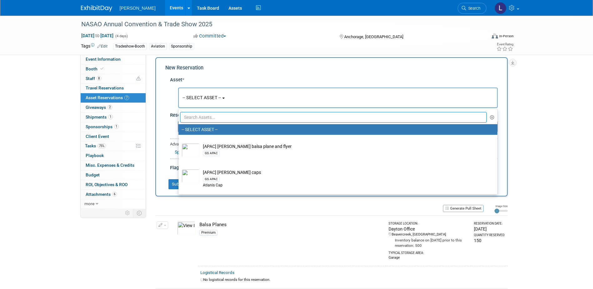
click at [208, 117] on input "text" at bounding box center [333, 117] width 307 height 11
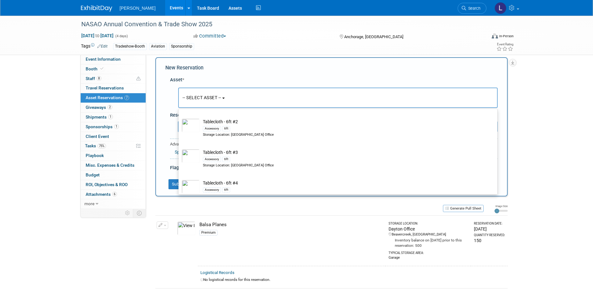
scroll to position [219, 0]
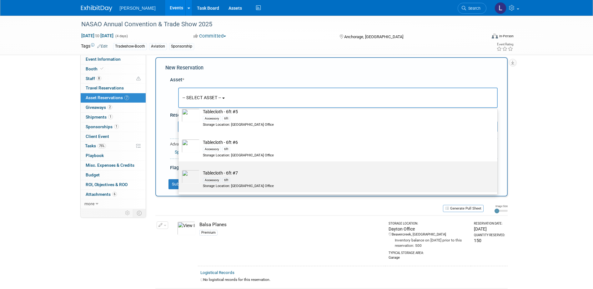
type input "tableclo"
drag, startPoint x: 283, startPoint y: 178, endPoint x: 279, endPoint y: 175, distance: 4.9
click at [283, 178] on div "Accessory 6ft" at bounding box center [344, 179] width 282 height 7
click at [179, 169] on input "Tablecloth - 6ft #7 Accessory 6ft Storage Location: [GEOGRAPHIC_DATA] Office" at bounding box center [177, 167] width 4 height 4
select select "10724410"
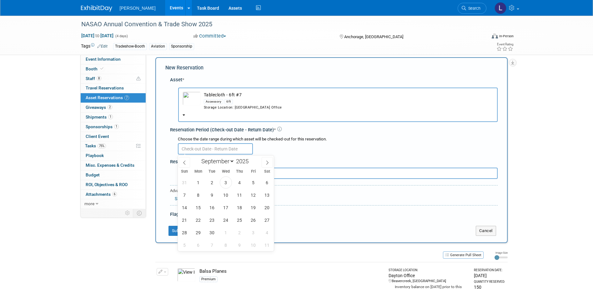
click at [197, 147] on input "text" at bounding box center [215, 148] width 75 height 11
click at [227, 181] on span "3" at bounding box center [226, 182] width 12 height 12
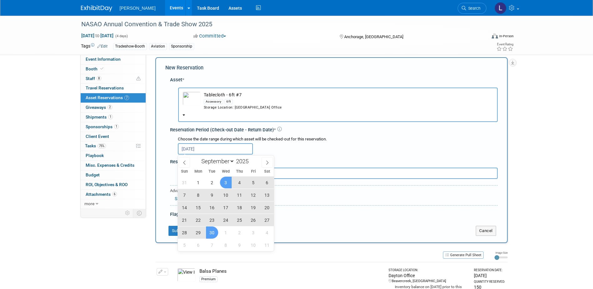
click at [214, 235] on span "30" at bounding box center [212, 232] width 12 height 12
type input "[DATE] to [DATE]"
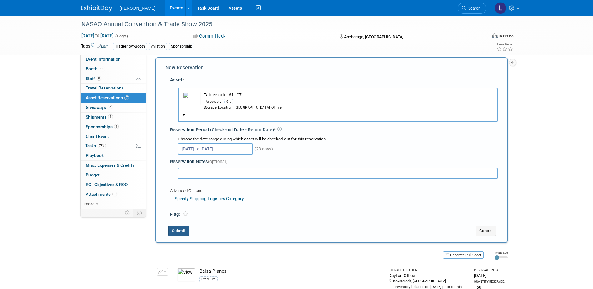
click at [184, 225] on div "New Reservation Asset * -- SELECT ASSET --" at bounding box center [331, 150] width 352 height 186
click at [182, 230] on button "Submit" at bounding box center [179, 231] width 21 height 10
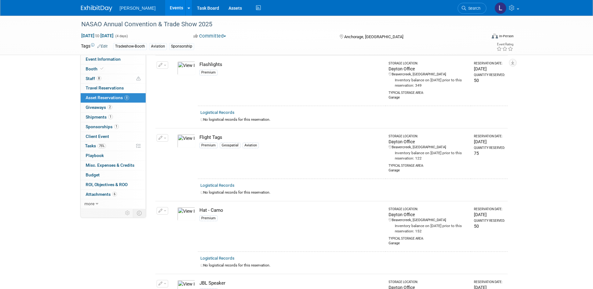
scroll to position [0, 0]
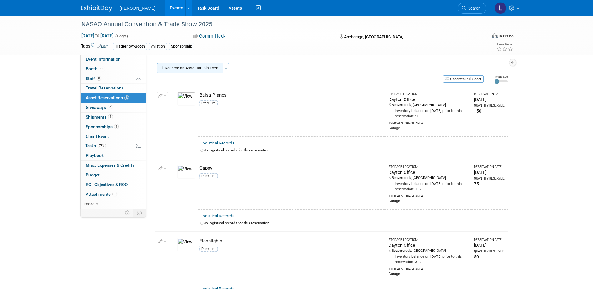
click at [183, 70] on button "Reserve an Asset for this Event" at bounding box center [190, 68] width 66 height 10
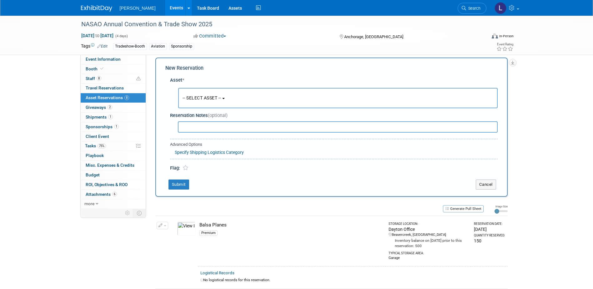
scroll to position [6, 0]
click at [207, 94] on button "-- SELECT ASSET --" at bounding box center [338, 98] width 320 height 20
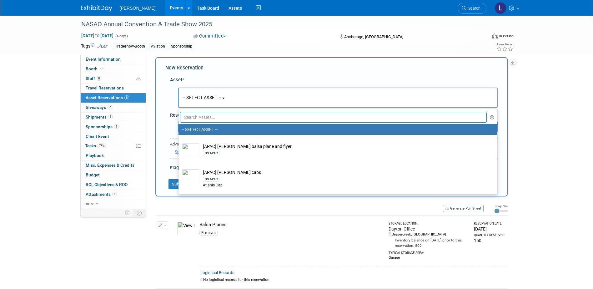
click at [203, 121] on input "text" at bounding box center [333, 117] width 307 height 11
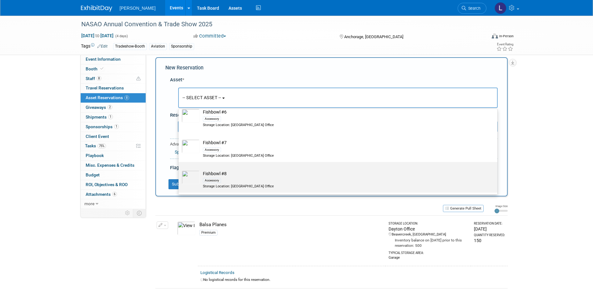
type input "fishbow"
click at [269, 179] on div "Accessory" at bounding box center [344, 180] width 282 height 7
click at [179, 169] on input "Fishbowl #8 Accessory Storage Location: [GEOGRAPHIC_DATA] Office" at bounding box center [177, 167] width 4 height 4
select select "10726289"
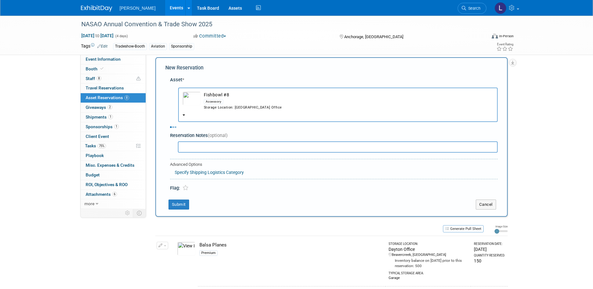
select select "8"
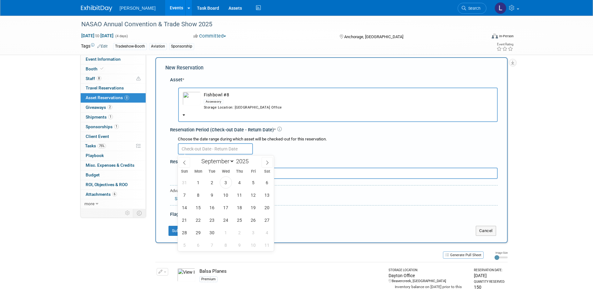
click at [214, 149] on input "text" at bounding box center [215, 148] width 75 height 11
click at [229, 185] on span "3" at bounding box center [226, 182] width 12 height 12
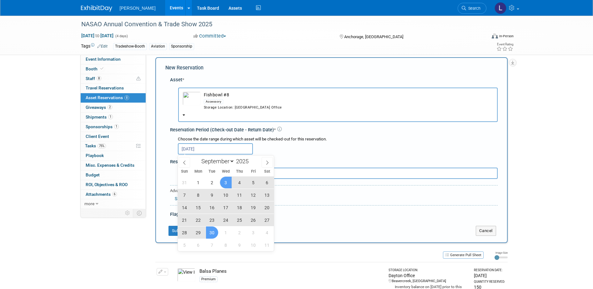
drag, startPoint x: 215, startPoint y: 234, endPoint x: 218, endPoint y: 234, distance: 3.2
click at [214, 233] on span "30" at bounding box center [212, 232] width 12 height 12
type input "[DATE] to [DATE]"
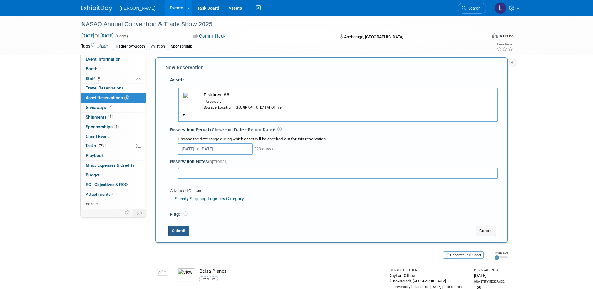
click at [183, 233] on button "Submit" at bounding box center [179, 231] width 21 height 10
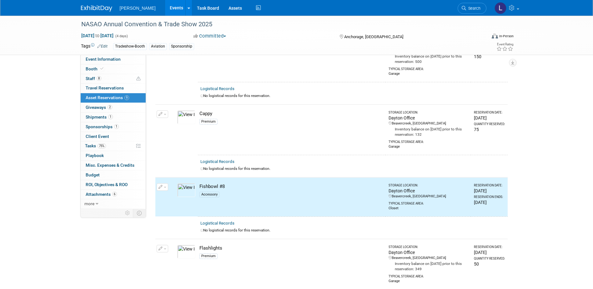
scroll to position [0, 0]
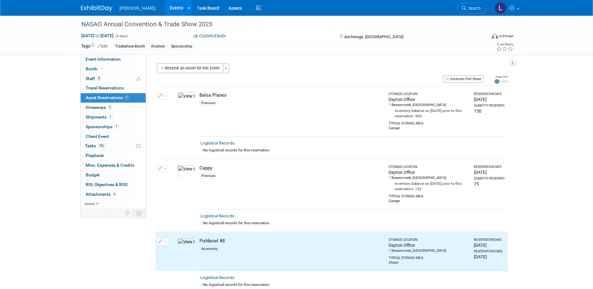
click at [199, 60] on div "Event Website: Edit [URL][DOMAIN_NAME] Event Venue Name: The [PERSON_NAME]’[PER…" at bounding box center [329, 132] width 366 height 154
click at [199, 63] on button "Reserve an Asset for this Event" at bounding box center [190, 68] width 66 height 10
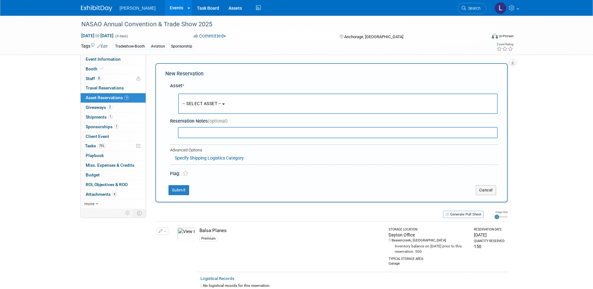
scroll to position [6, 0]
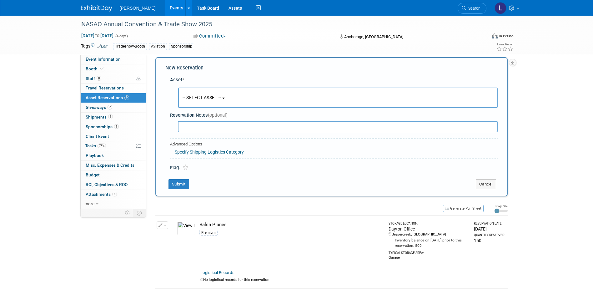
click at [213, 98] on span "-- SELECT ASSET --" at bounding box center [202, 97] width 39 height 5
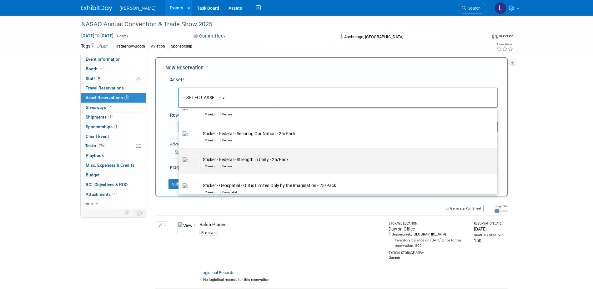
scroll to position [9567, 0]
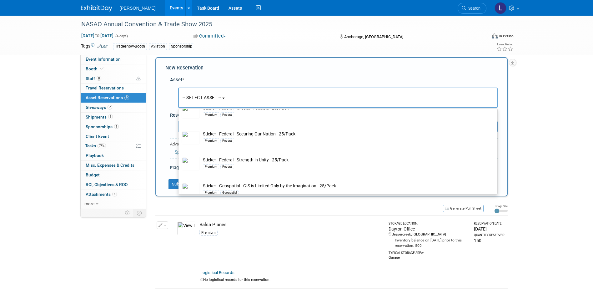
click at [293, 66] on div "Premium Aviation" at bounding box center [344, 62] width 282 height 7
click at [179, 52] on input "Sticker - Aviation - You are Cleared for Takeoff! - 25/Pack Premium Aviation" at bounding box center [177, 50] width 4 height 4
select select "10726443"
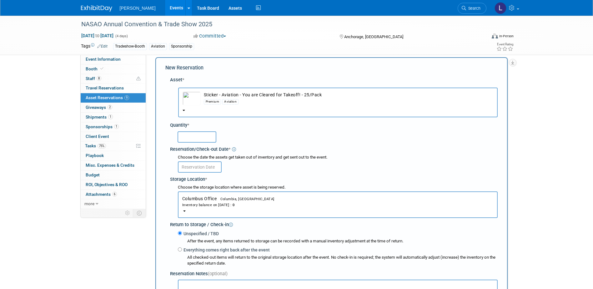
click at [270, 208] on button "Columbus Office Columbia, [GEOGRAPHIC_DATA] Inventory balance on [DATE] : 0" at bounding box center [338, 204] width 320 height 27
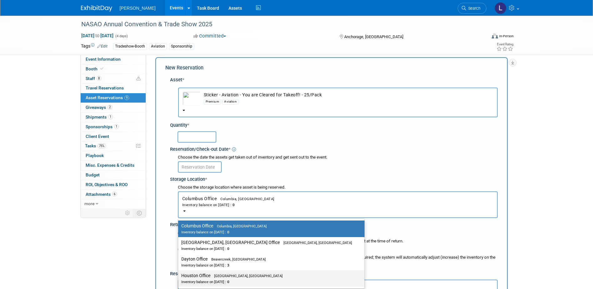
click at [234, 270] on link "Houston Office [GEOGRAPHIC_DATA], [GEOGRAPHIC_DATA] Inventory balance on [DATE]…" at bounding box center [271, 278] width 186 height 17
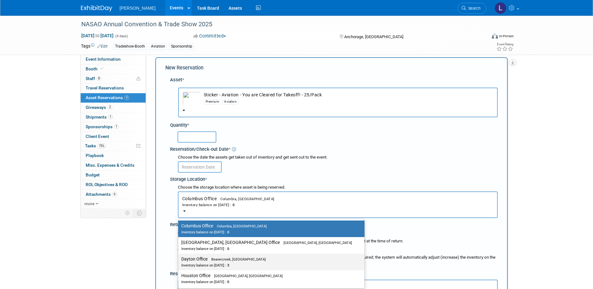
click at [237, 263] on div "Inventory balance on [DATE] : 3" at bounding box center [266, 265] width 171 height 6
click at [179, 261] on input "Dayton Office Beavercreek, [GEOGRAPHIC_DATA] Inventory balance on [DATE] : 3" at bounding box center [177, 259] width 4 height 4
select select "11223930"
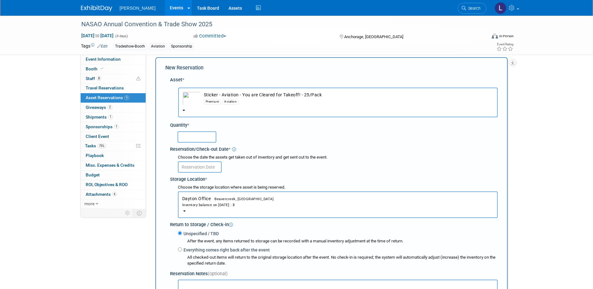
click at [187, 134] on input "text" at bounding box center [197, 136] width 39 height 11
type input "1"
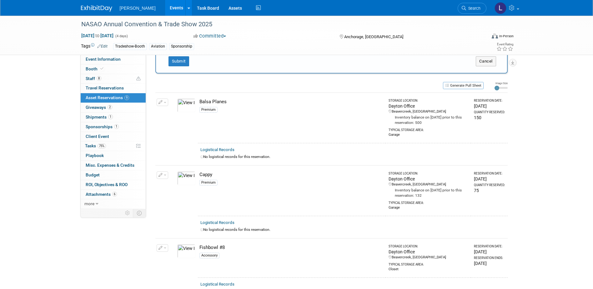
scroll to position [194, 0]
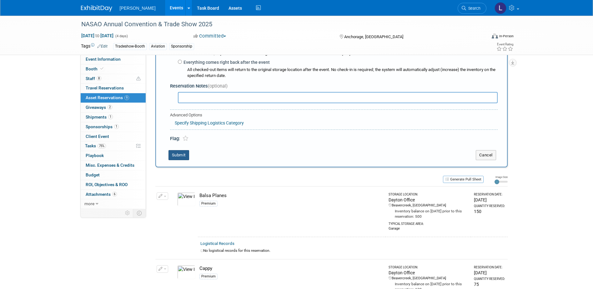
drag, startPoint x: 183, startPoint y: 147, endPoint x: 184, endPoint y: 151, distance: 3.9
click at [183, 147] on div "New Reservation Asset * -- SELECT ASSET --" at bounding box center [331, 19] width 352 height 298
click at [187, 158] on button "Submit" at bounding box center [179, 155] width 21 height 10
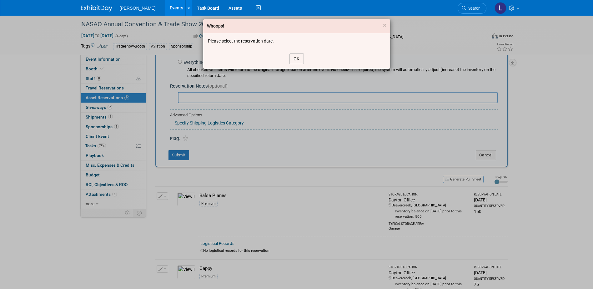
click at [290, 59] on button "OK" at bounding box center [297, 58] width 14 height 11
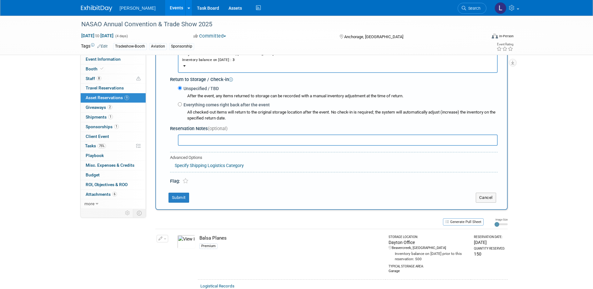
scroll to position [68, 0]
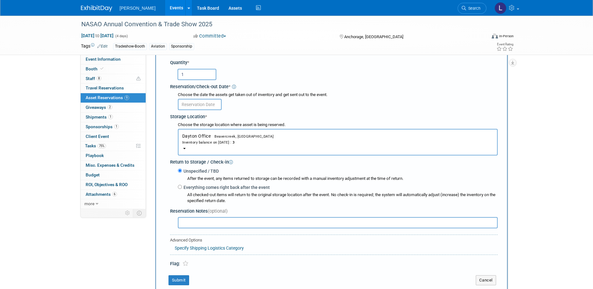
click at [194, 106] on input "text" at bounding box center [200, 104] width 44 height 11
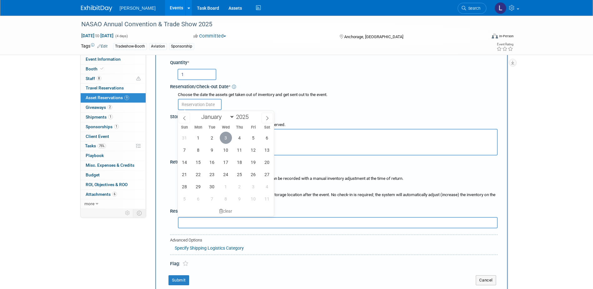
click at [230, 139] on span "3" at bounding box center [226, 138] width 12 height 12
type input "[DATE]"
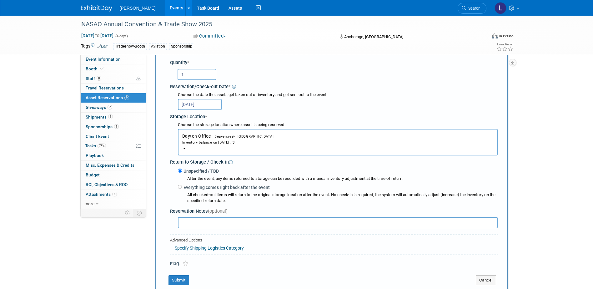
scroll to position [131, 0]
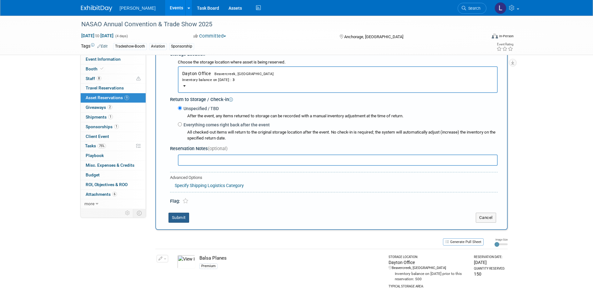
click at [182, 219] on button "Submit" at bounding box center [179, 218] width 21 height 10
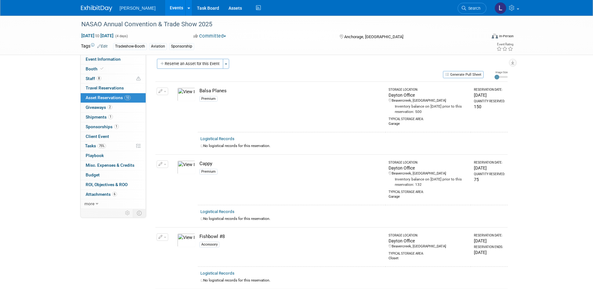
scroll to position [0, 0]
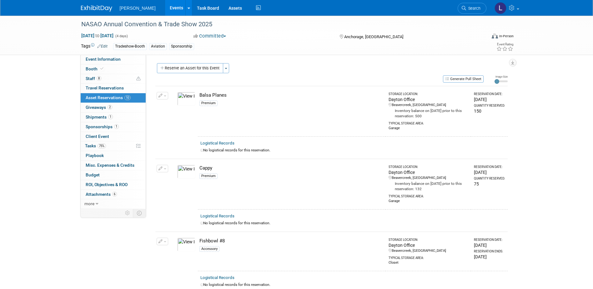
drag, startPoint x: 28, startPoint y: 94, endPoint x: 6, endPoint y: 88, distance: 23.3
